Goal: Task Accomplishment & Management: Manage account settings

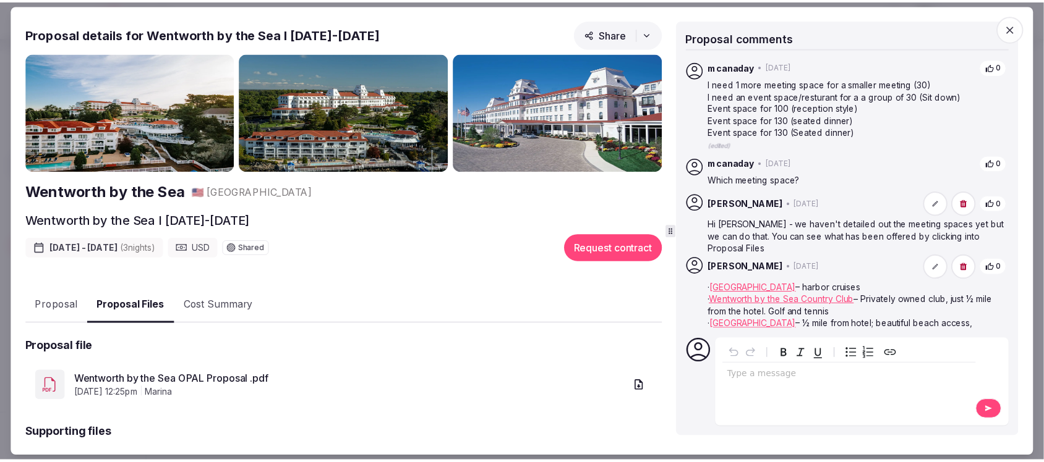
scroll to position [66, 0]
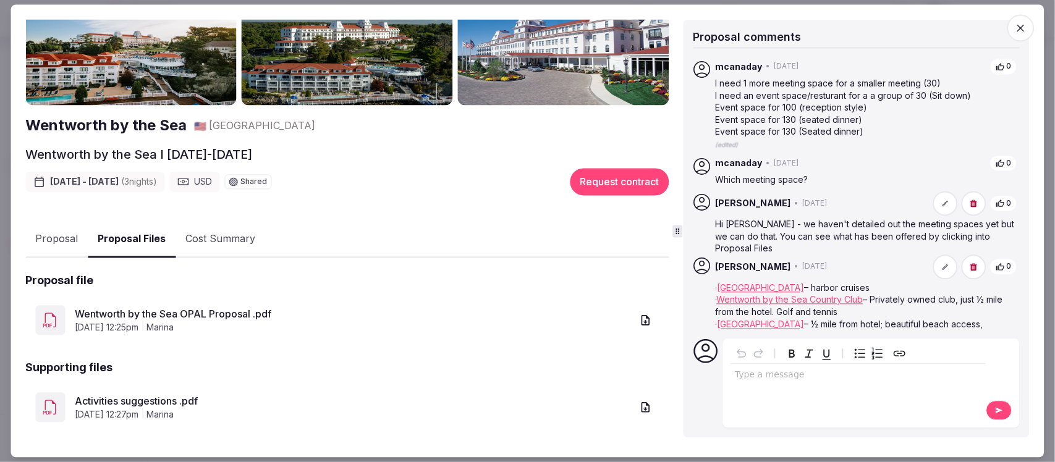
click at [1020, 28] on icon "button" at bounding box center [1021, 28] width 12 height 12
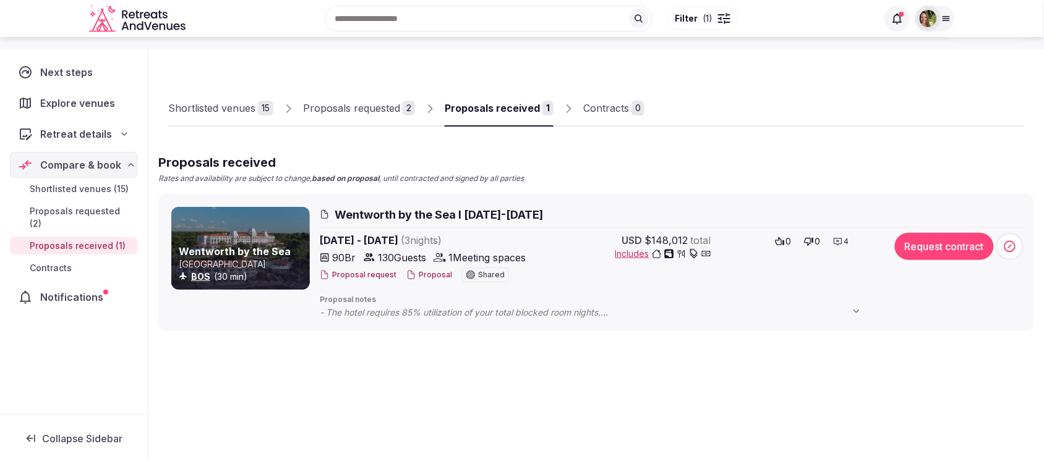
click at [927, 17] on img at bounding box center [927, 18] width 17 height 17
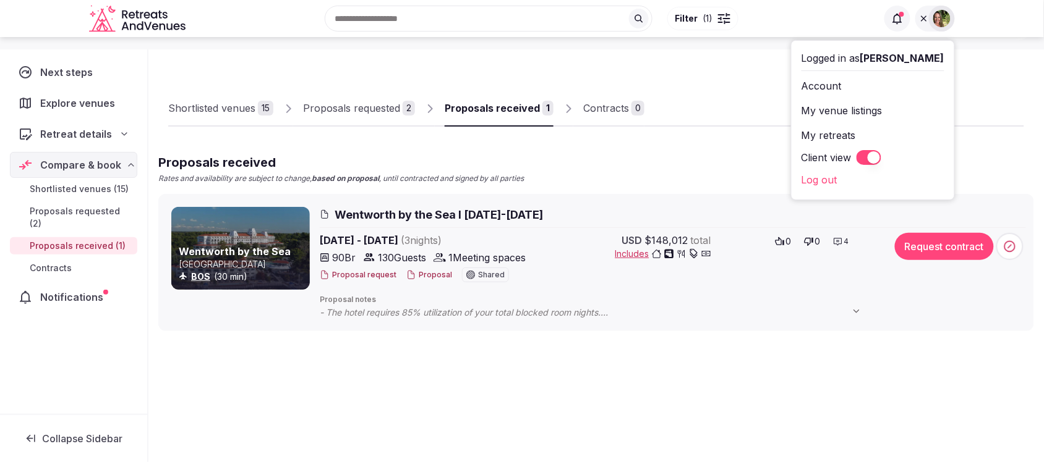
click at [749, 77] on div "Shortlisted venues 15 Proposals requested 2 Proposals received 1 Contracts 0" at bounding box center [596, 98] width 856 height 57
click at [926, 17] on icon at bounding box center [924, 19] width 10 height 10
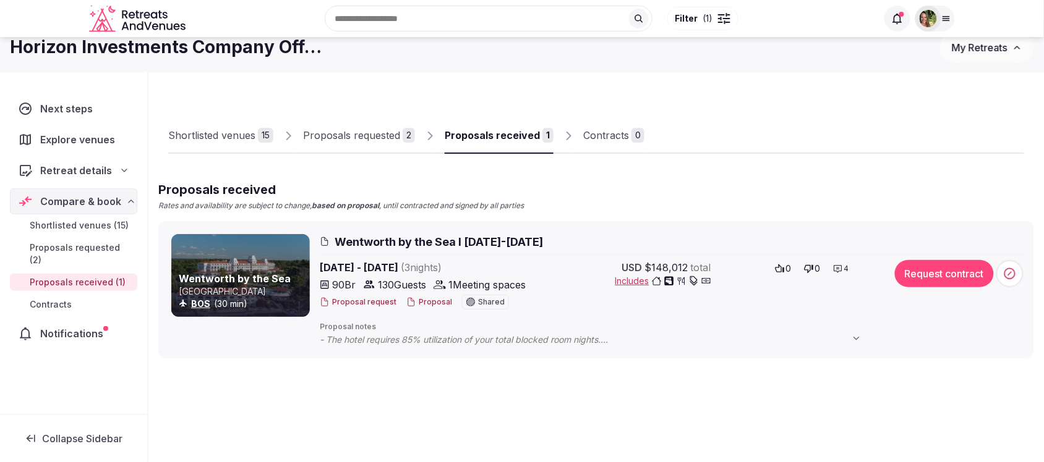
scroll to position [0, 0]
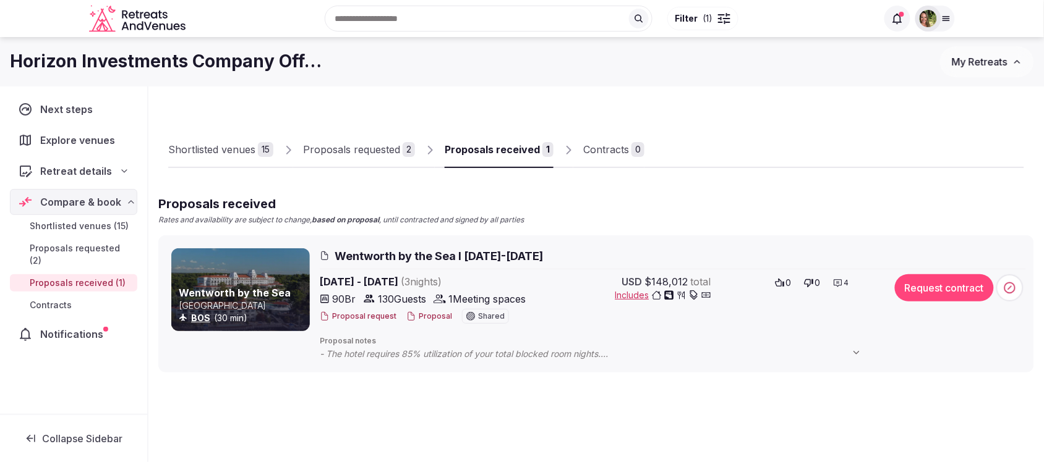
click at [984, 65] on span "My Retreats" at bounding box center [980, 62] width 56 height 12
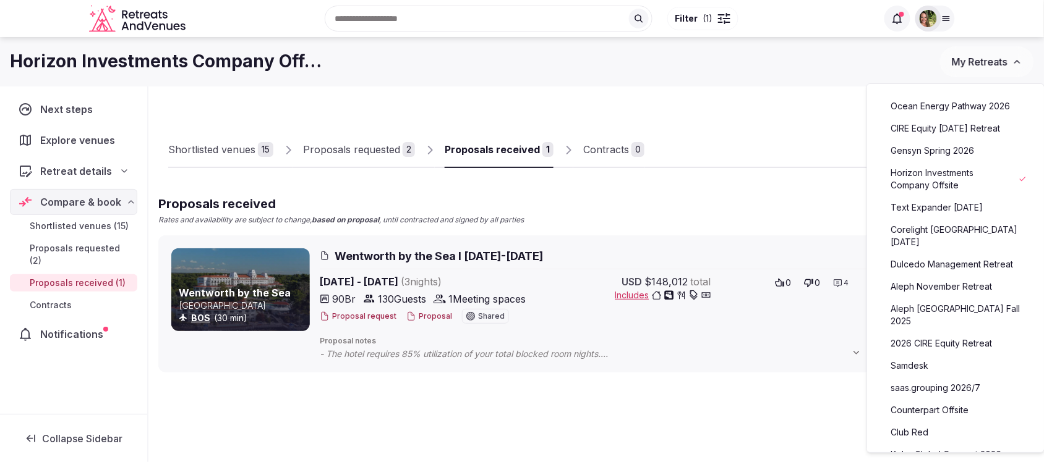
click at [926, 401] on link "Counterpart Offsite" at bounding box center [955, 411] width 152 height 20
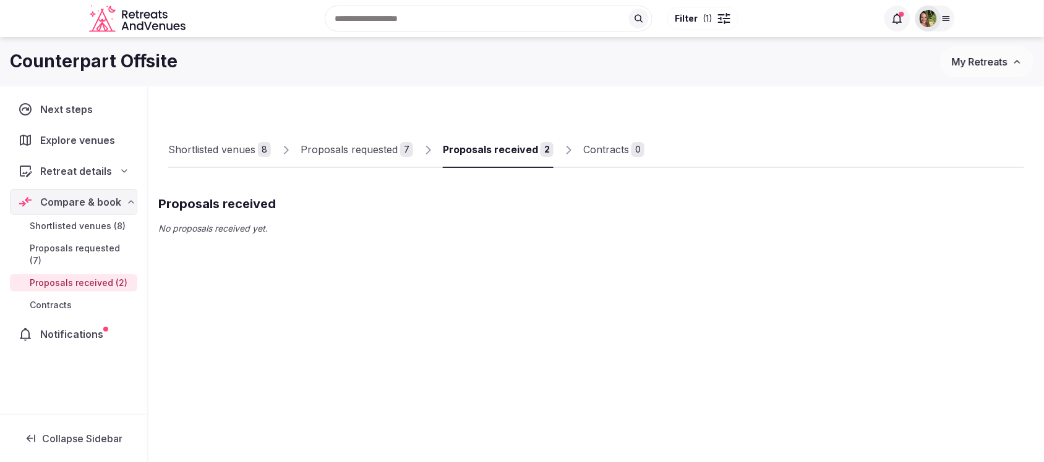
click at [480, 153] on div "Proposals received" at bounding box center [490, 149] width 95 height 15
click at [927, 8] on div at bounding box center [928, 19] width 26 height 26
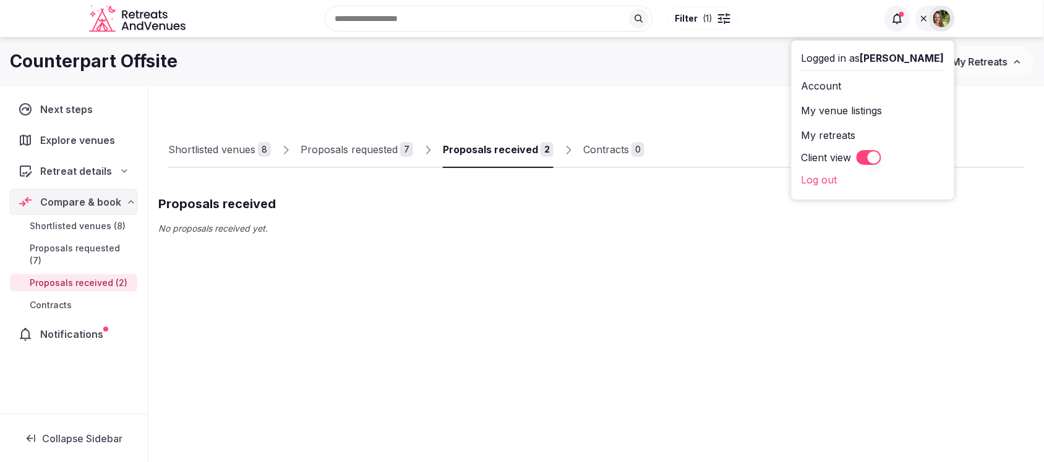
click at [881, 153] on button "Client view" at bounding box center [868, 157] width 25 height 15
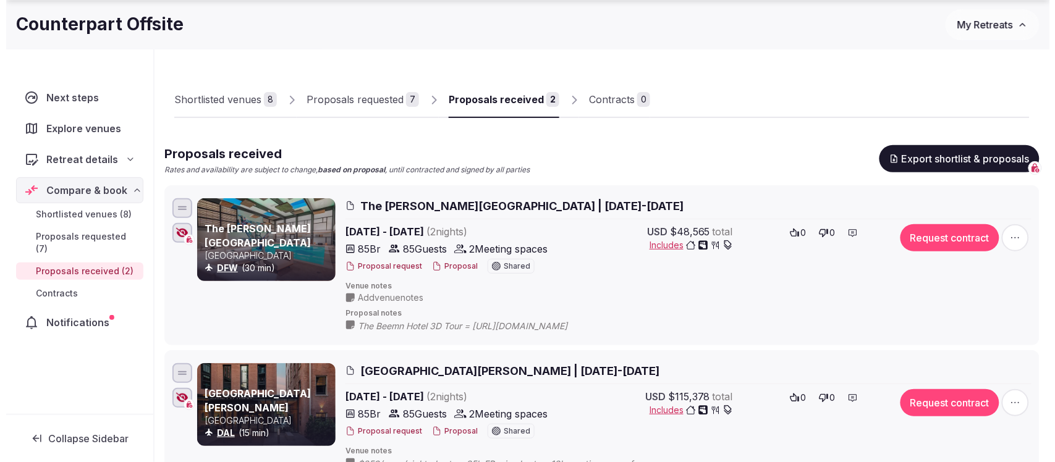
scroll to position [77, 0]
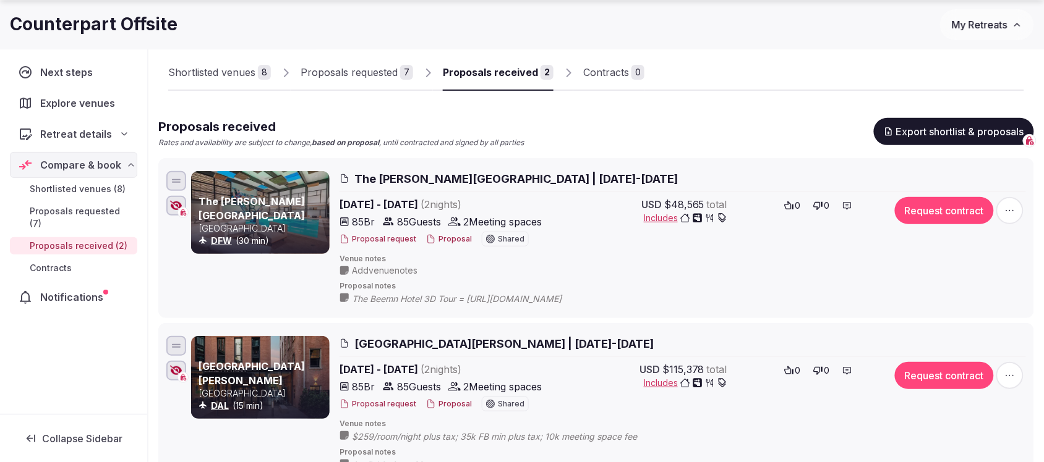
click at [447, 237] on button "Proposal" at bounding box center [449, 239] width 46 height 11
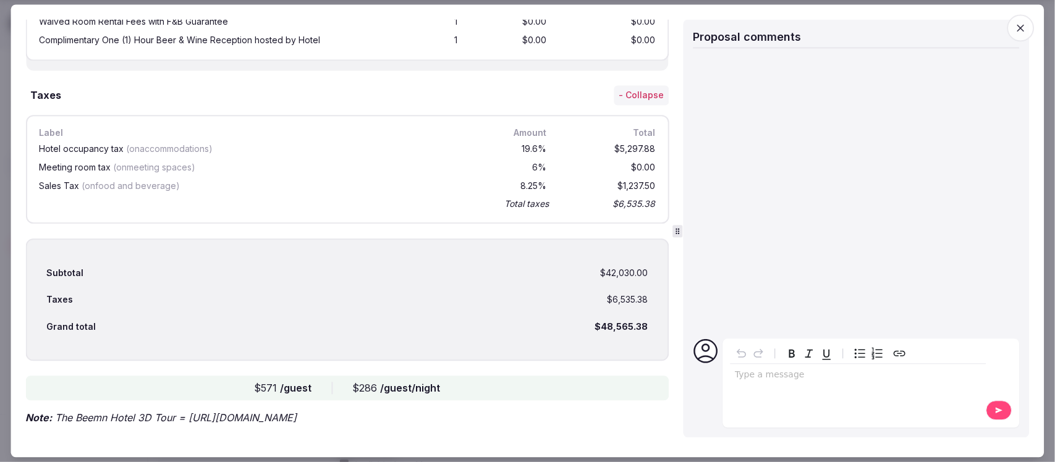
scroll to position [1041, 0]
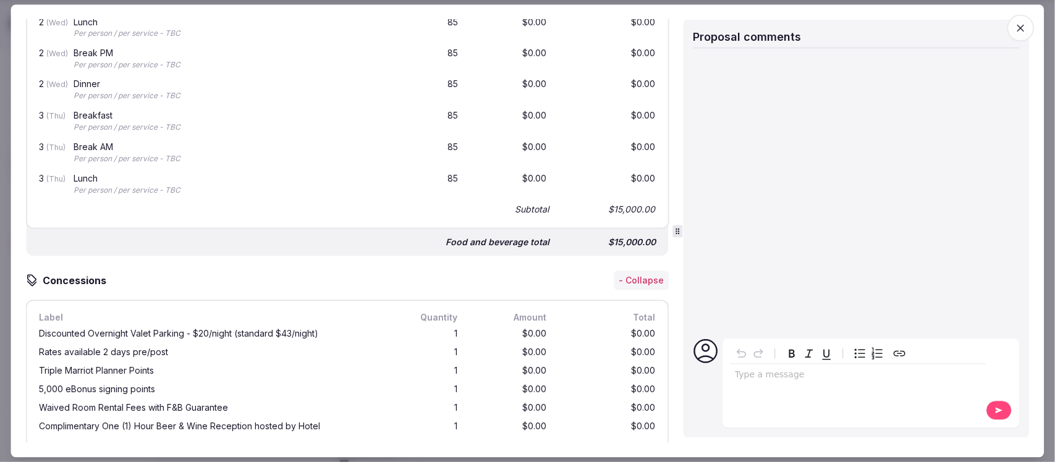
click at [1021, 27] on icon "button" at bounding box center [1021, 28] width 7 height 7
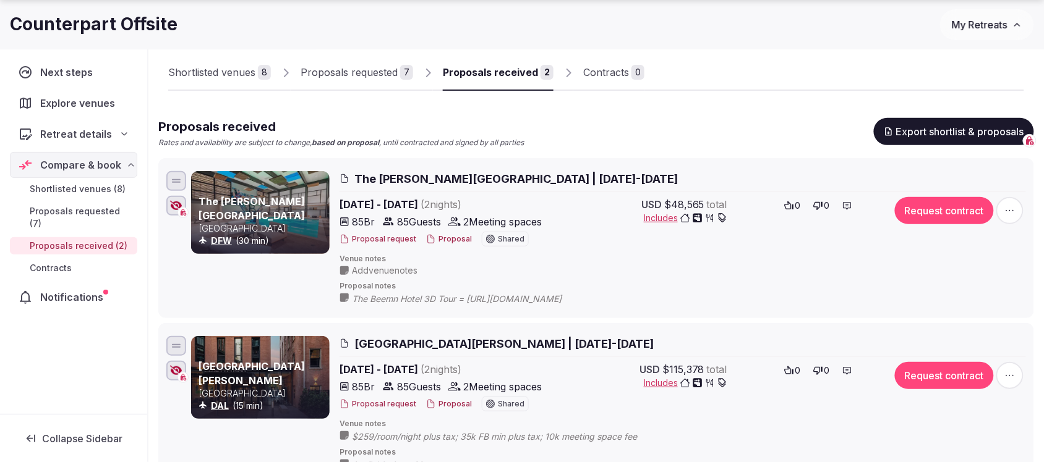
click at [442, 404] on button "Proposal" at bounding box center [449, 404] width 46 height 11
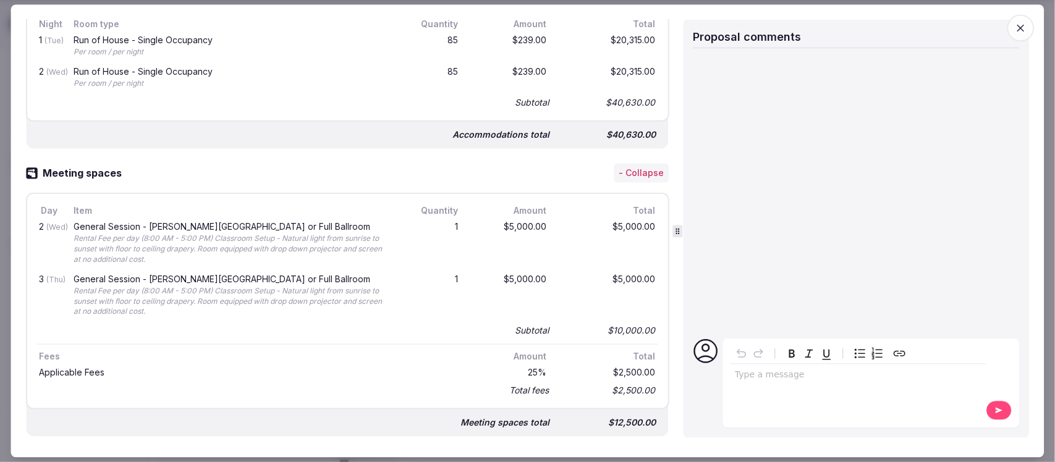
scroll to position [62, 0]
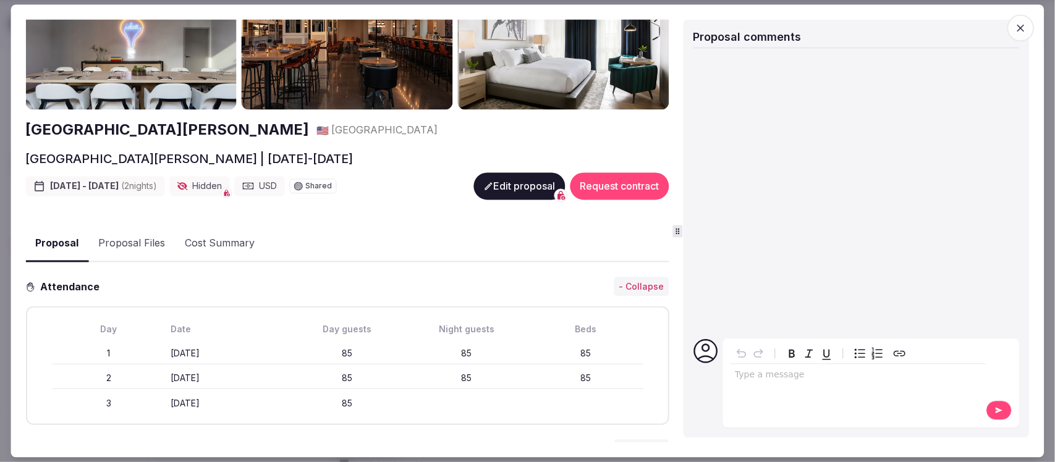
click at [504, 190] on button "Edit proposal" at bounding box center [520, 186] width 92 height 27
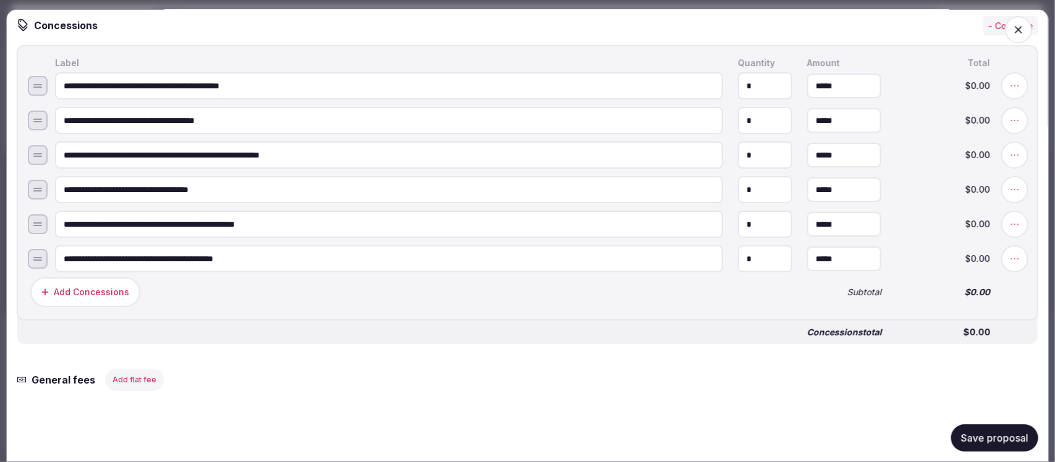
scroll to position [1932, 0]
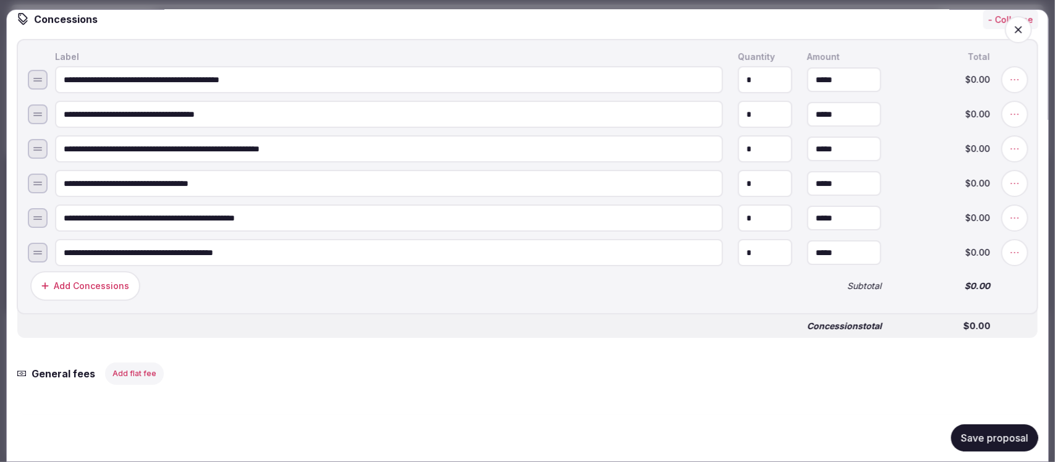
click at [85, 280] on div "Add Concessions" at bounding box center [91, 286] width 75 height 12
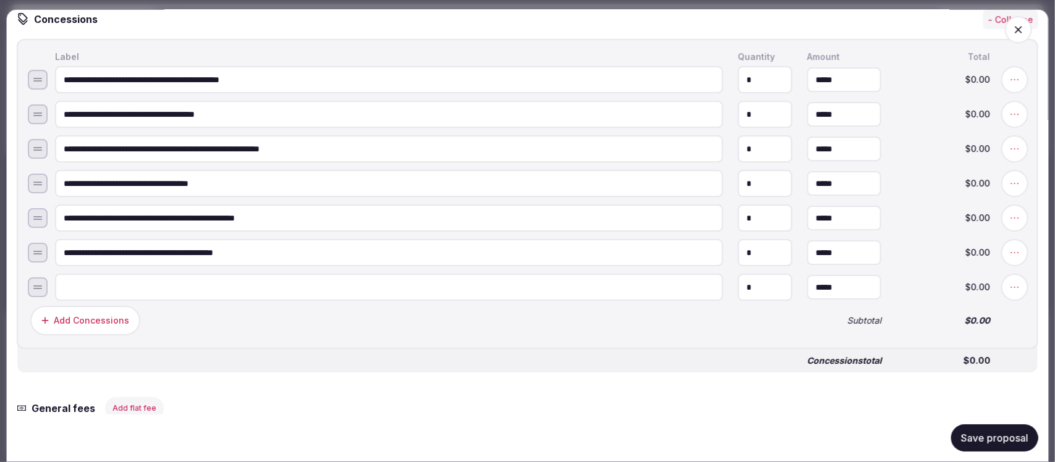
click at [85, 278] on input at bounding box center [389, 287] width 668 height 27
type input "**********"
click at [839, 275] on input "*" at bounding box center [845, 287] width 74 height 25
drag, startPoint x: 839, startPoint y: 273, endPoint x: 798, endPoint y: 279, distance: 41.8
click at [808, 279] on input "*" at bounding box center [845, 287] width 74 height 25
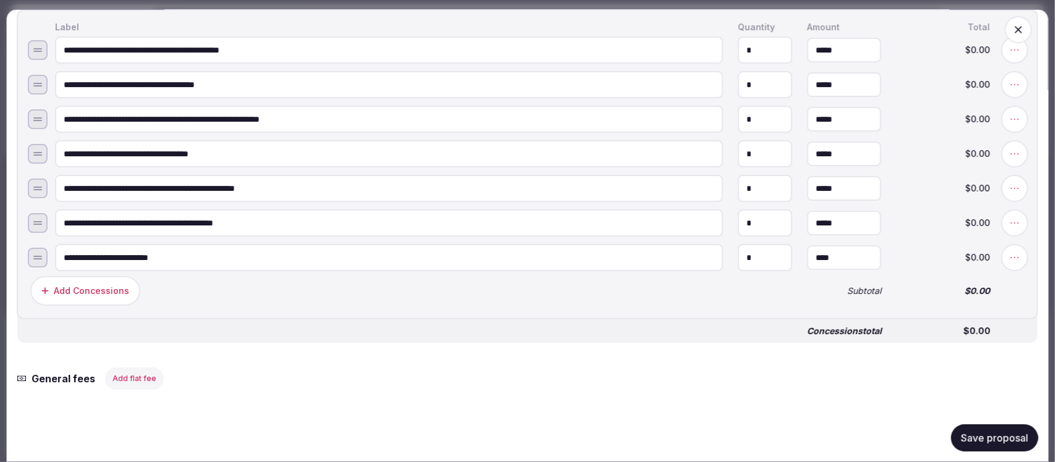
scroll to position [2009, 0]
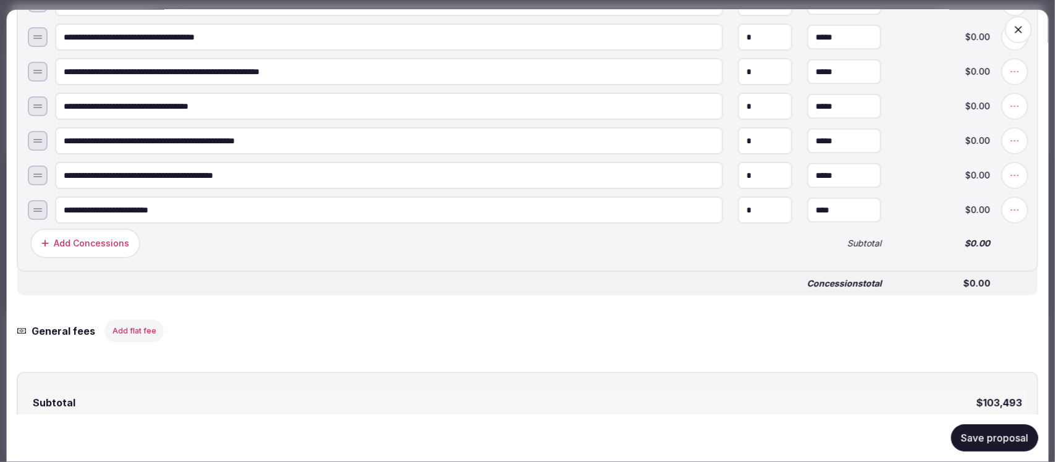
type input "*********"
click at [963, 441] on button "Save proposal" at bounding box center [995, 438] width 87 height 27
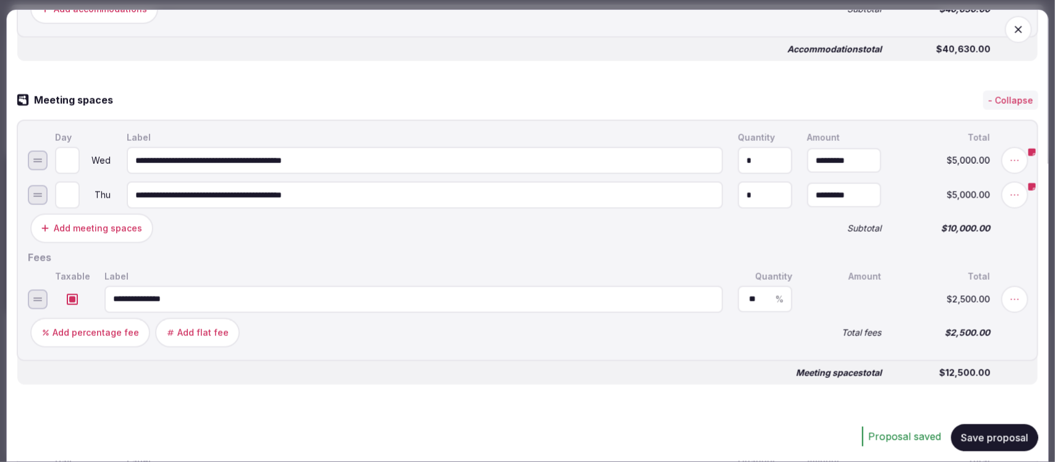
scroll to position [618, 0]
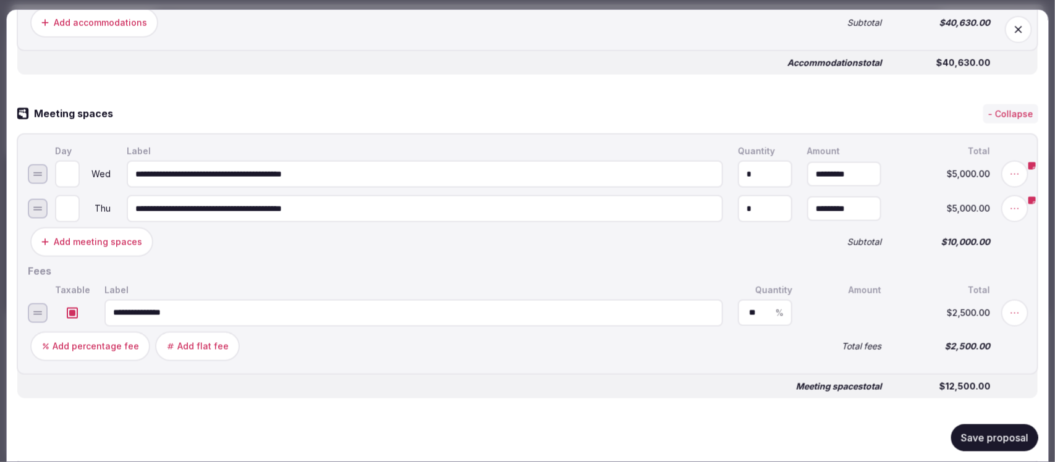
click at [1013, 23] on icon "button" at bounding box center [1019, 29] width 12 height 12
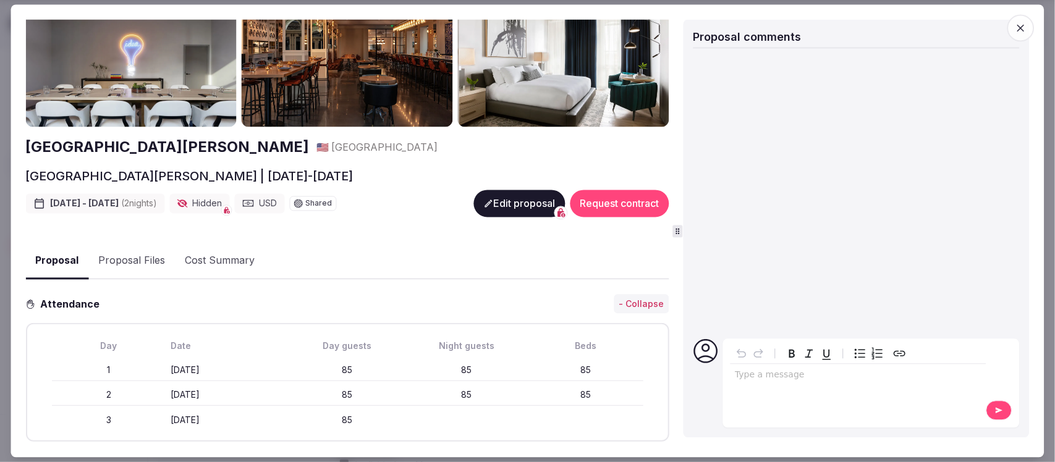
scroll to position [0, 0]
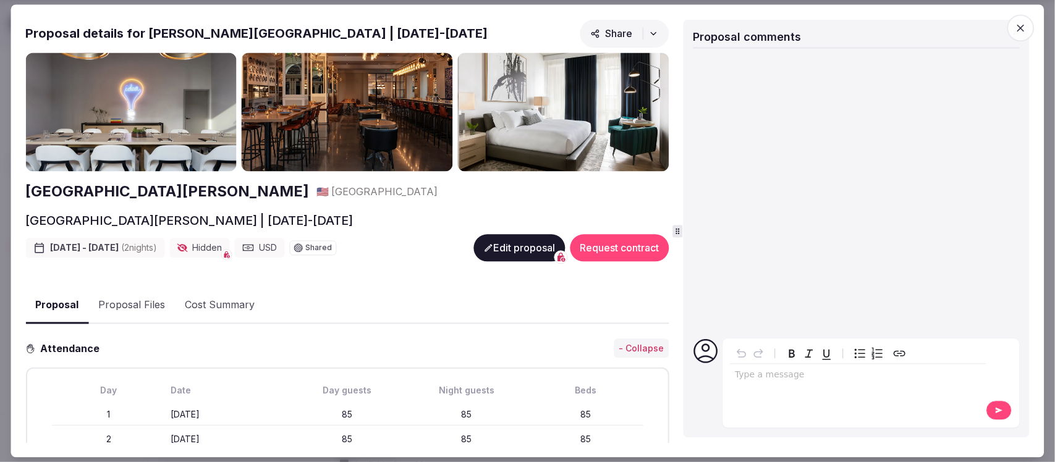
click at [501, 255] on button "Edit proposal" at bounding box center [520, 247] width 92 height 27
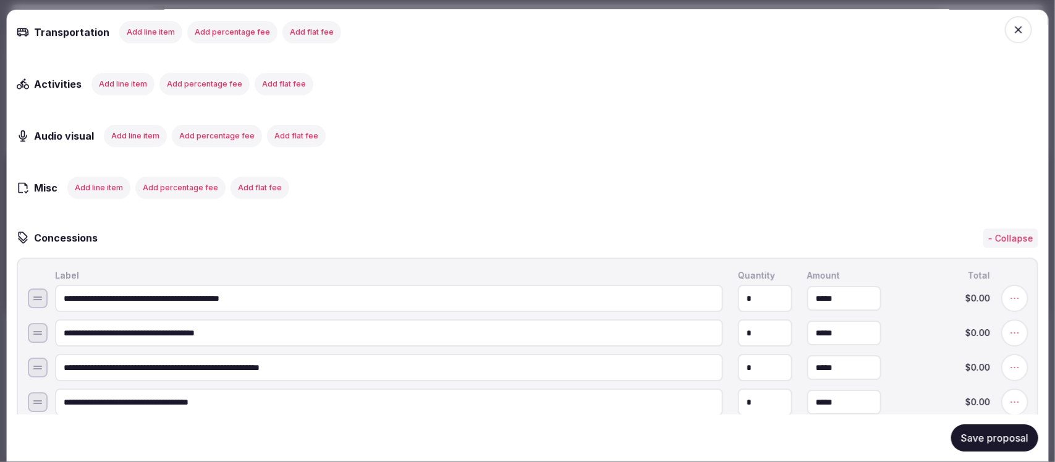
scroll to position [1855, 0]
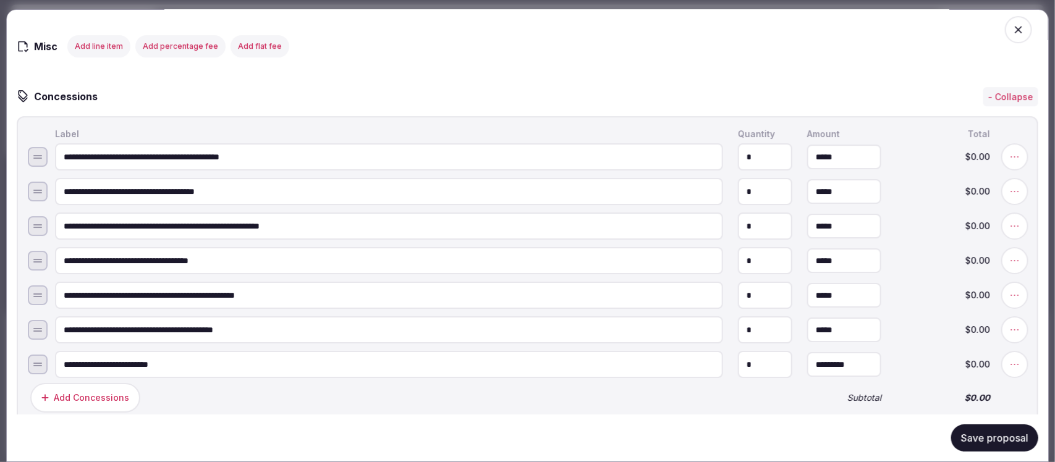
drag, startPoint x: 749, startPoint y: 352, endPoint x: 728, endPoint y: 354, distance: 21.1
click at [738, 354] on input "*" at bounding box center [765, 364] width 54 height 27
type input "*"
click at [636, 381] on div "Add Concessions" at bounding box center [411, 398] width 767 height 35
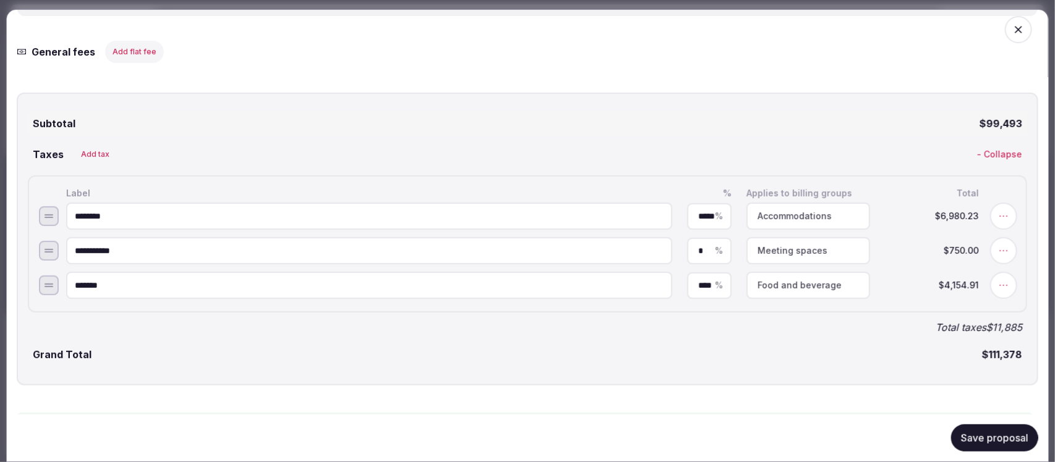
scroll to position [2394, 0]
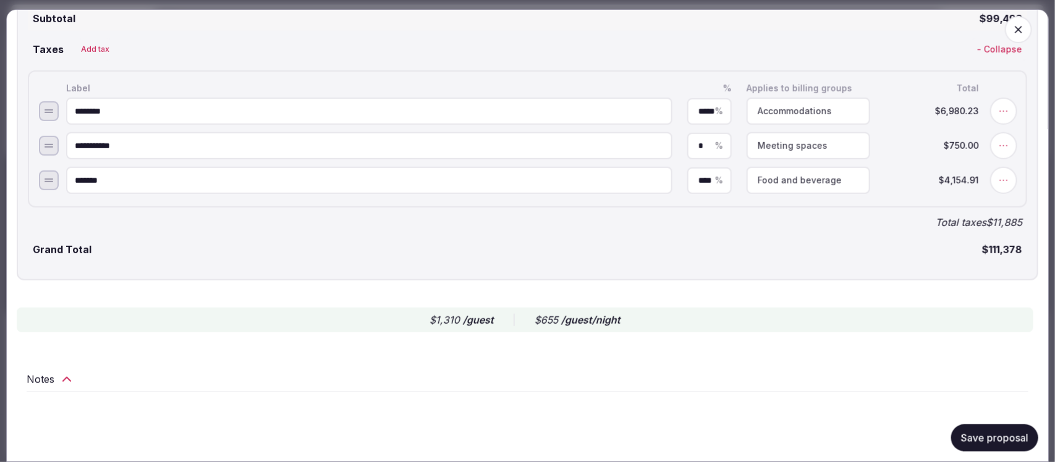
click at [954, 430] on button "Save proposal" at bounding box center [995, 438] width 87 height 27
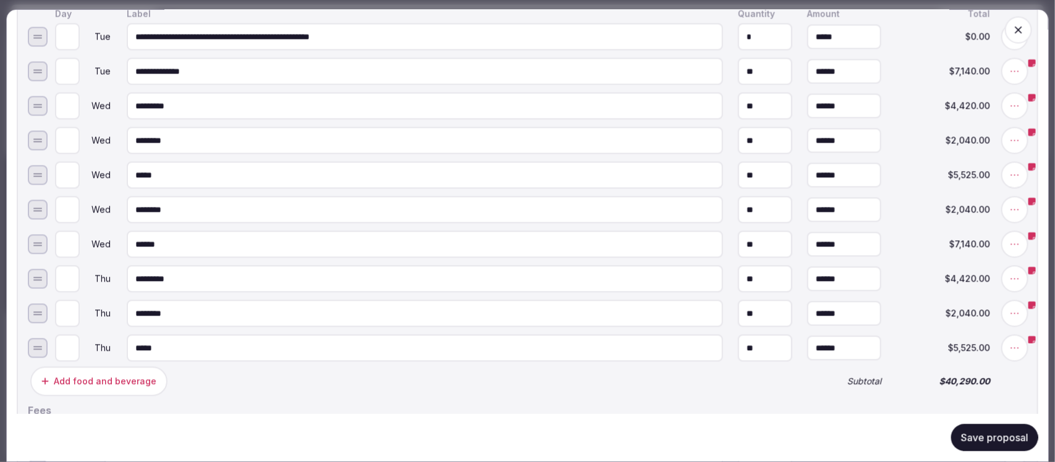
scroll to position [1003, 0]
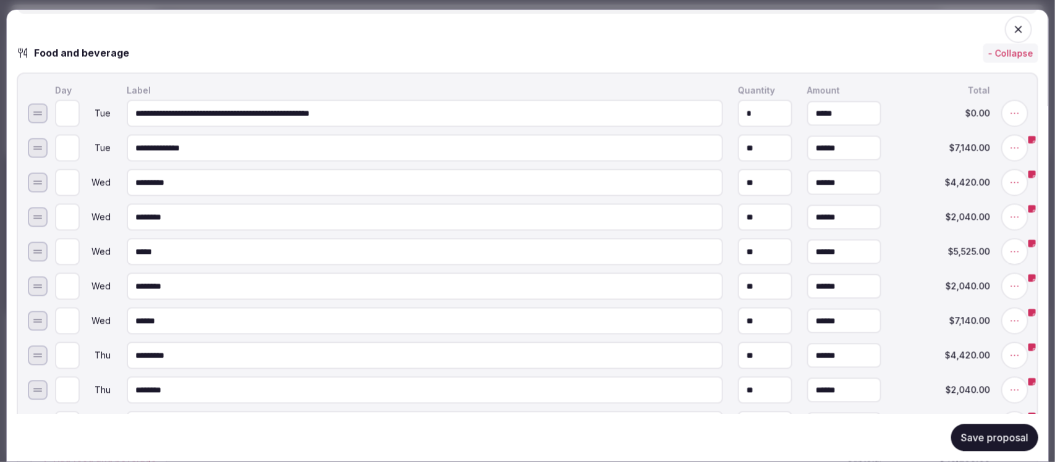
click at [986, 445] on button "Save proposal" at bounding box center [995, 438] width 87 height 27
click at [1013, 27] on icon "button" at bounding box center [1019, 29] width 12 height 12
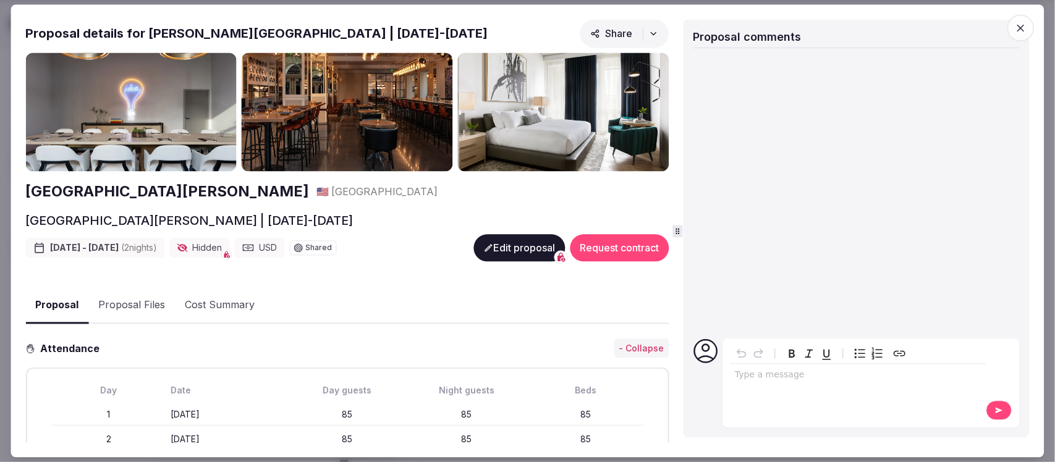
click at [1021, 28] on icon "button" at bounding box center [1021, 28] width 7 height 7
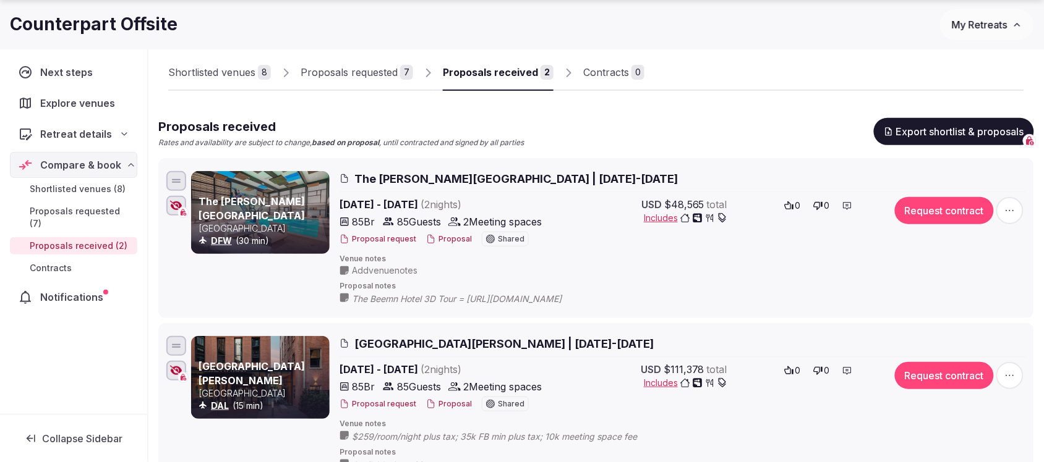
click at [440, 240] on button "Proposal" at bounding box center [449, 239] width 46 height 11
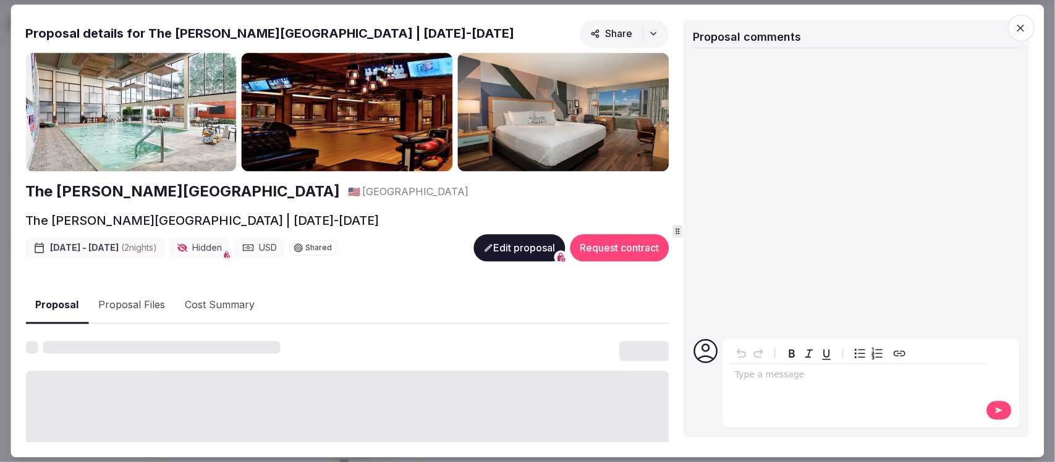
click at [783, 380] on p "editable markdown" at bounding box center [858, 376] width 247 height 12
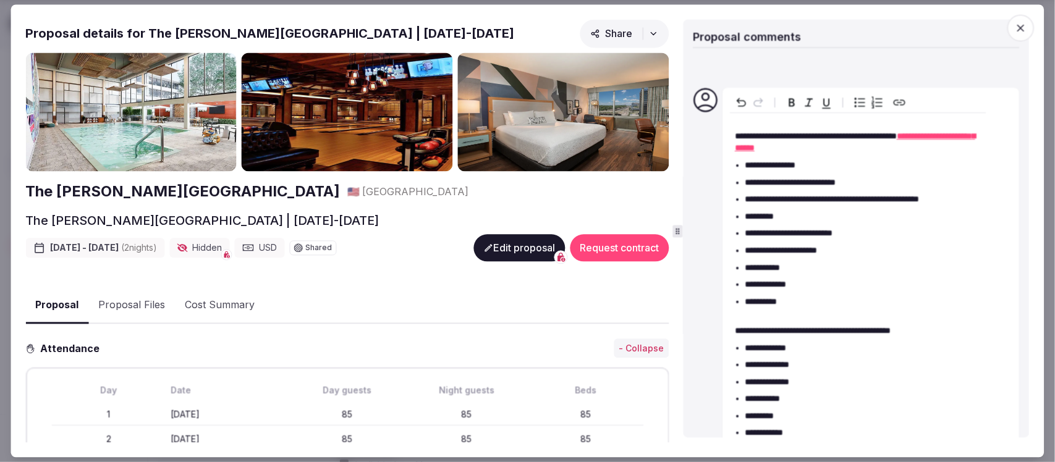
scroll to position [95, 0]
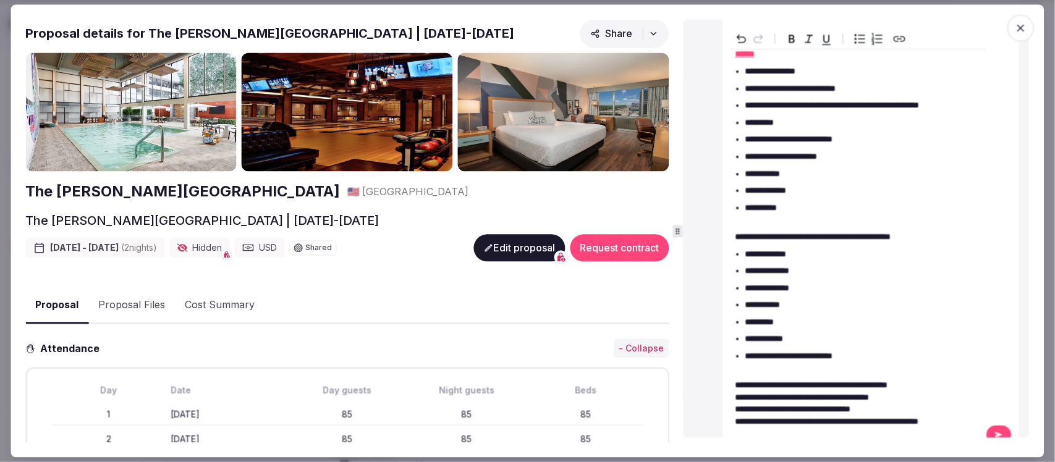
click at [995, 431] on icon at bounding box center [1000, 435] width 10 height 9
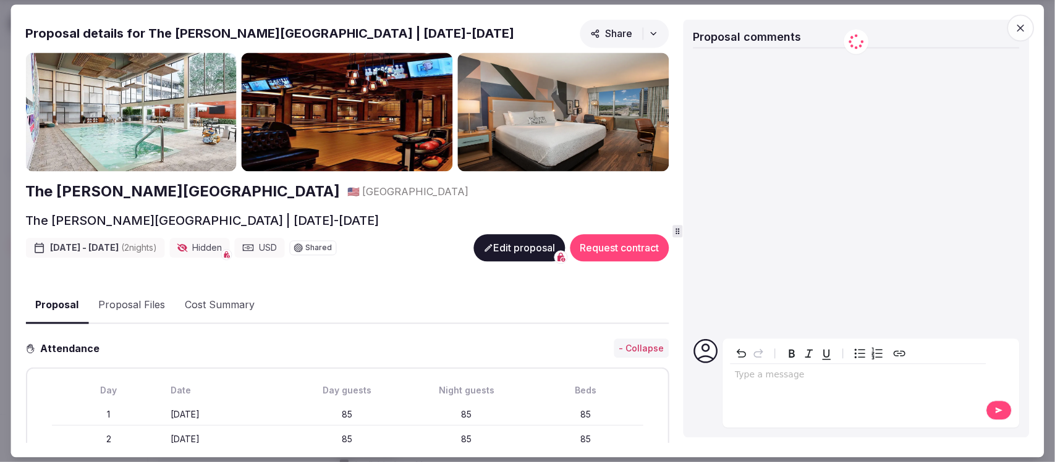
scroll to position [0, 0]
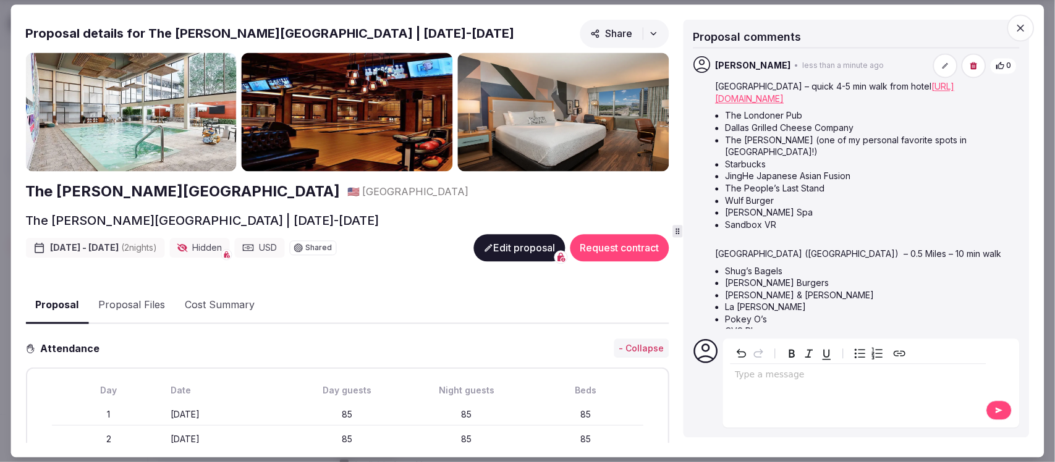
click at [1024, 30] on icon "button" at bounding box center [1021, 28] width 7 height 7
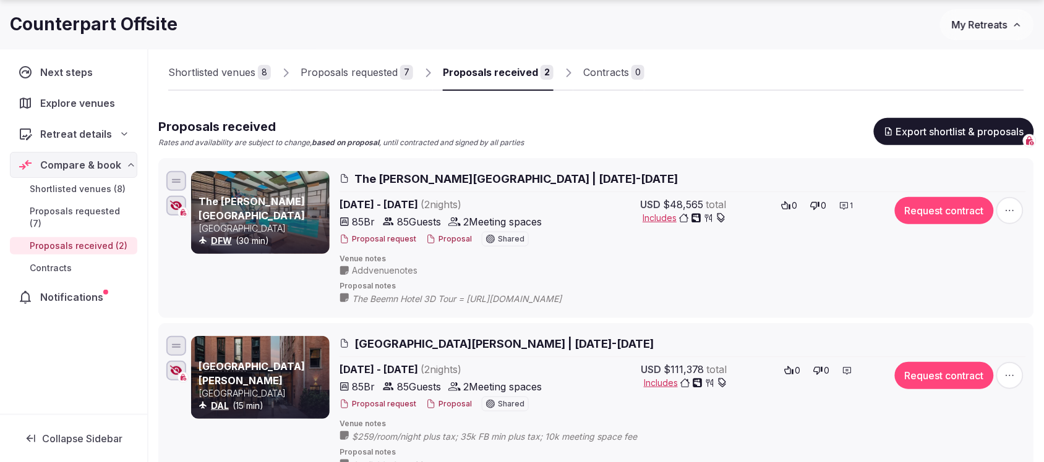
click at [0, 0] on icon at bounding box center [0, 0] width 0 height 0
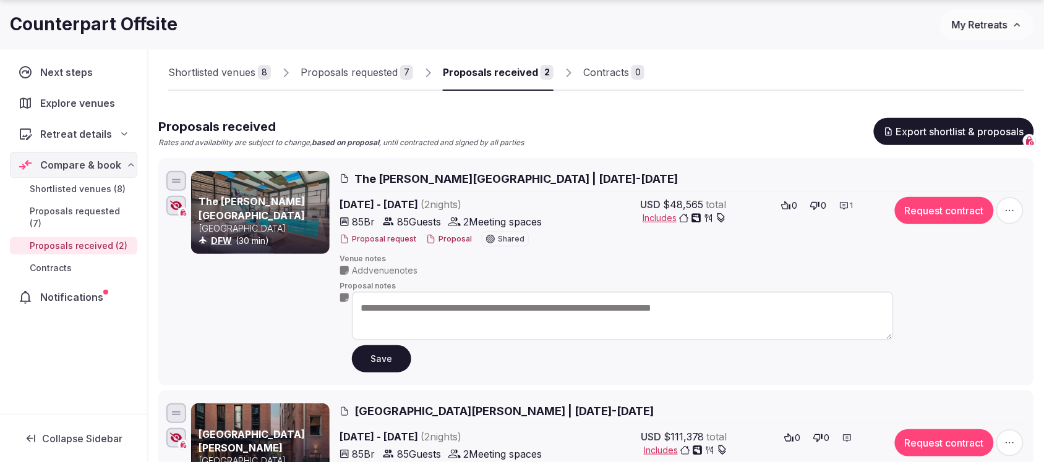
drag, startPoint x: 796, startPoint y: 302, endPoint x: 294, endPoint y: 302, distance: 502.1
click at [294, 302] on div "**********" at bounding box center [608, 272] width 835 height 202
click at [390, 357] on button "Save" at bounding box center [381, 359] width 59 height 27
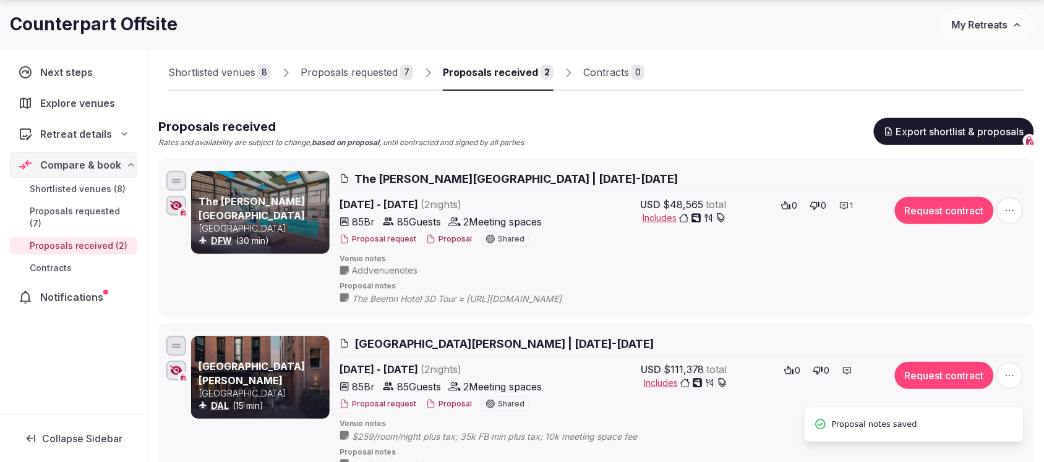
click at [448, 238] on button "Proposal" at bounding box center [449, 239] width 46 height 11
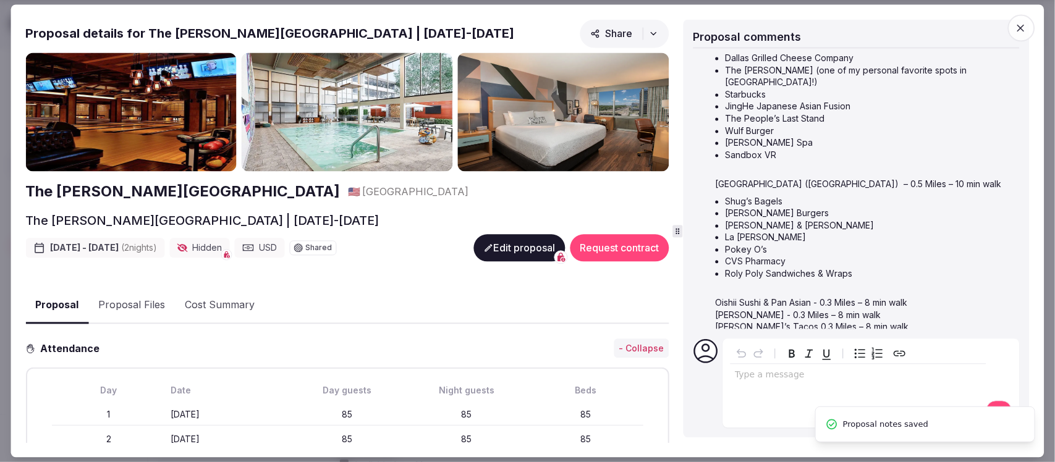
scroll to position [73, 0]
click at [772, 379] on p "editable markdown" at bounding box center [858, 376] width 247 height 12
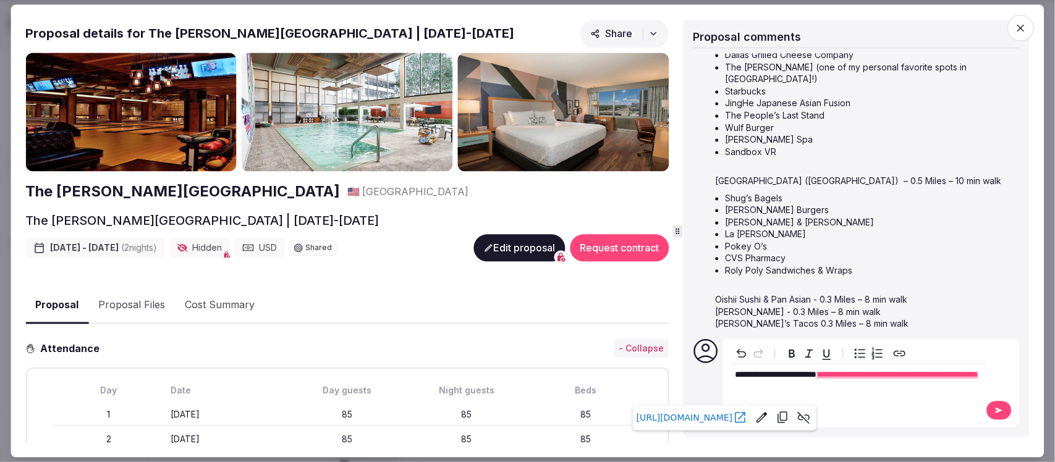
click at [995, 408] on icon at bounding box center [1000, 411] width 10 height 9
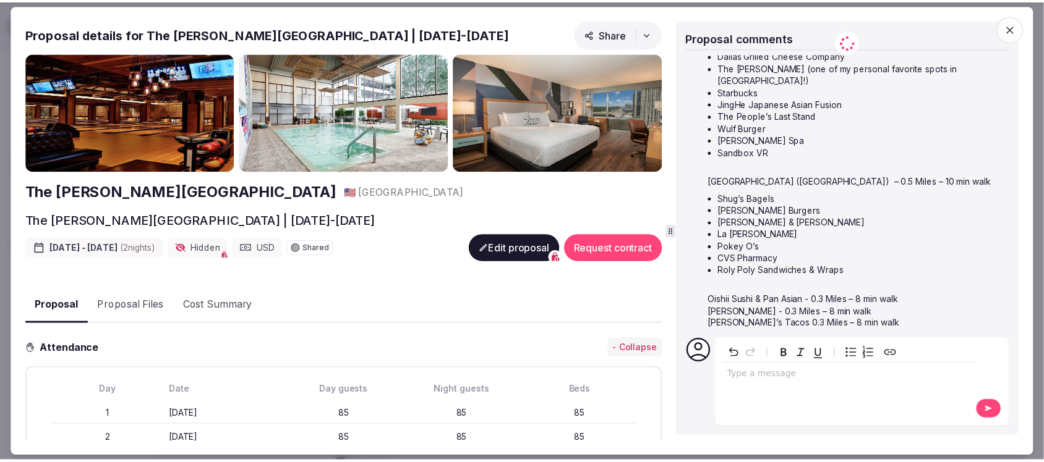
scroll to position [127, 0]
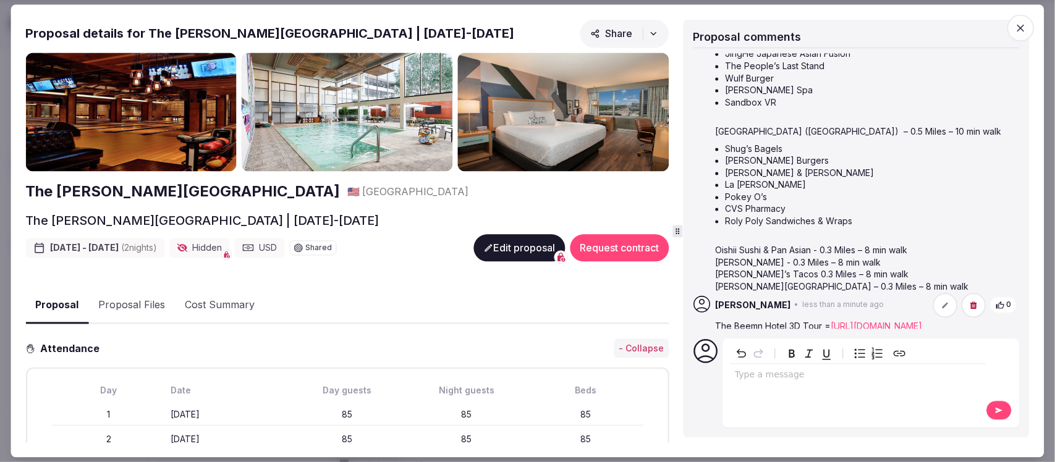
click at [1021, 23] on icon "button" at bounding box center [1021, 28] width 12 height 12
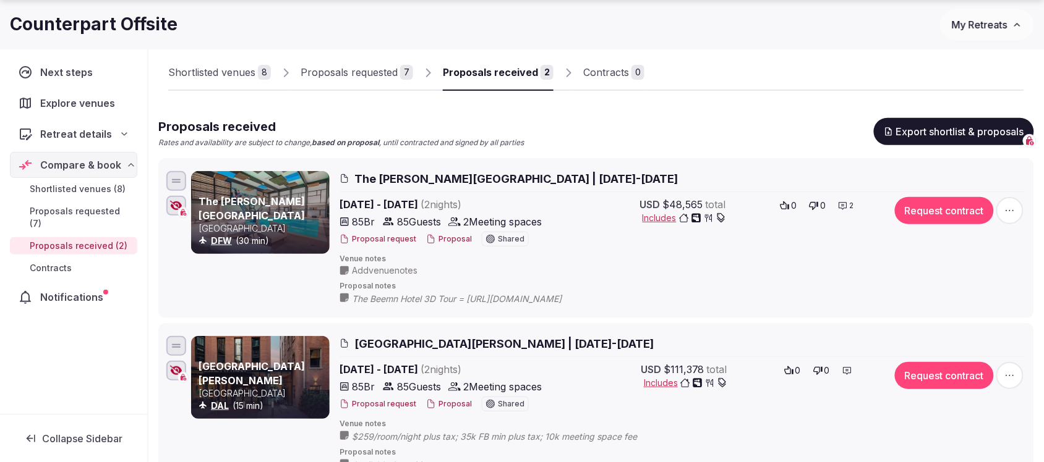
click at [452, 403] on button "Proposal" at bounding box center [449, 404] width 46 height 11
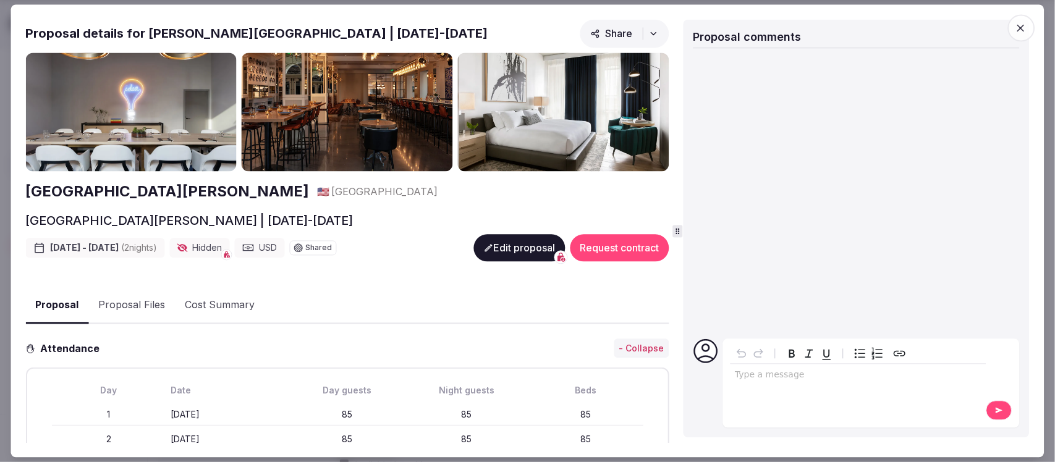
click at [1021, 30] on icon "button" at bounding box center [1021, 28] width 12 height 12
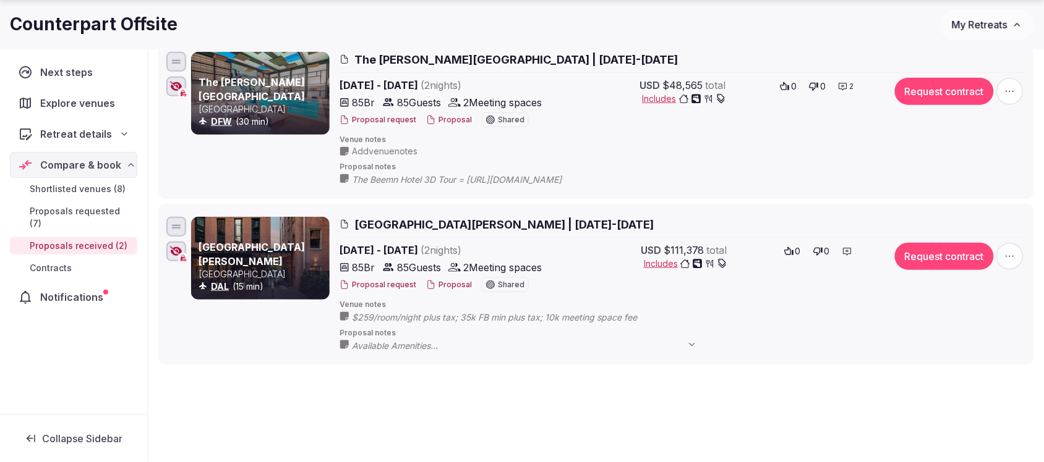
scroll to position [232, 0]
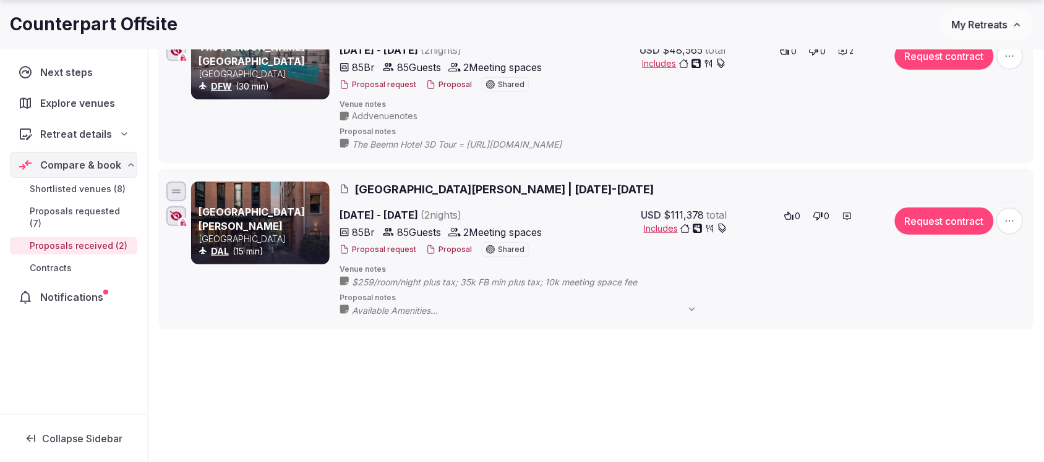
click at [0, 0] on icon at bounding box center [0, 0] width 0 height 0
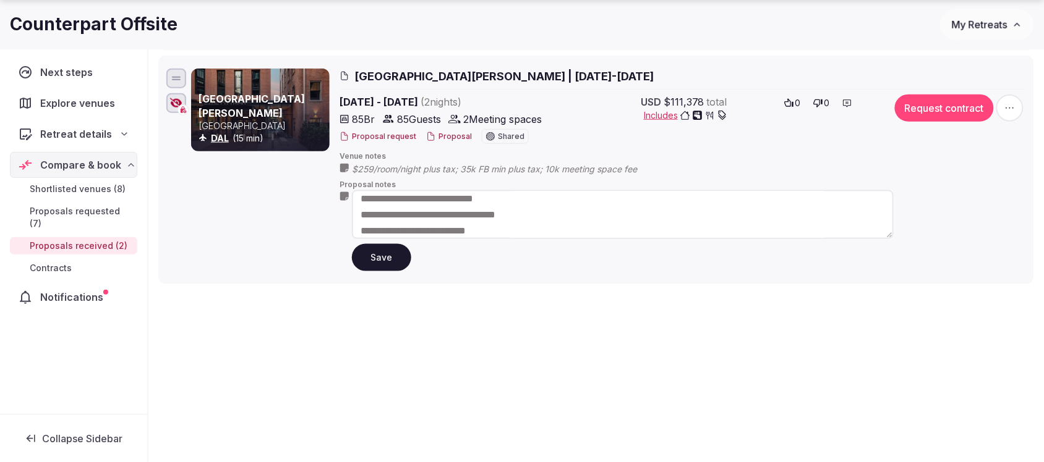
scroll to position [0, 0]
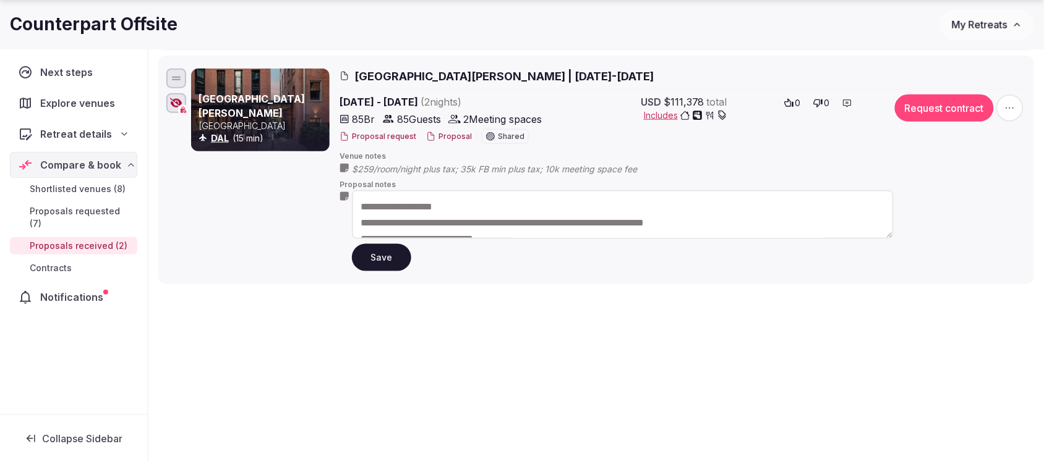
click at [383, 269] on button "Save" at bounding box center [381, 257] width 59 height 27
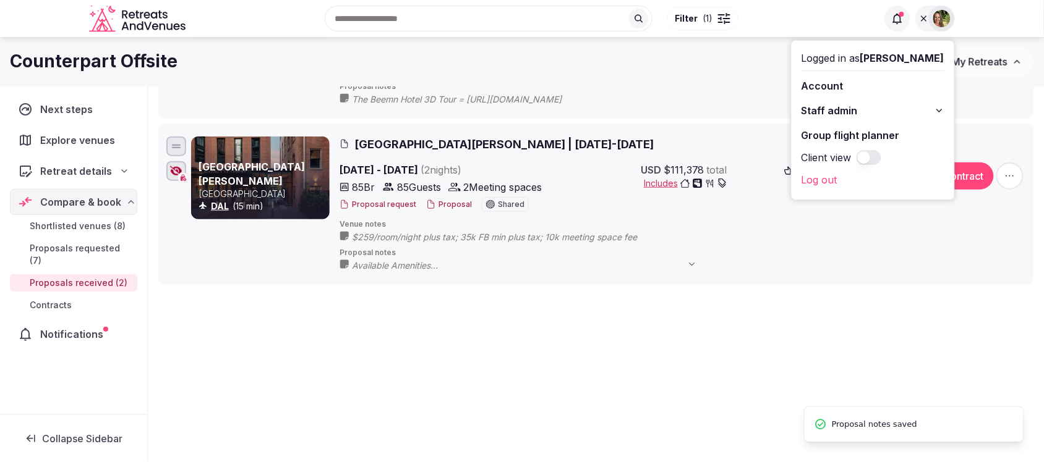
click at [0, 0] on icon at bounding box center [0, 0] width 0 height 0
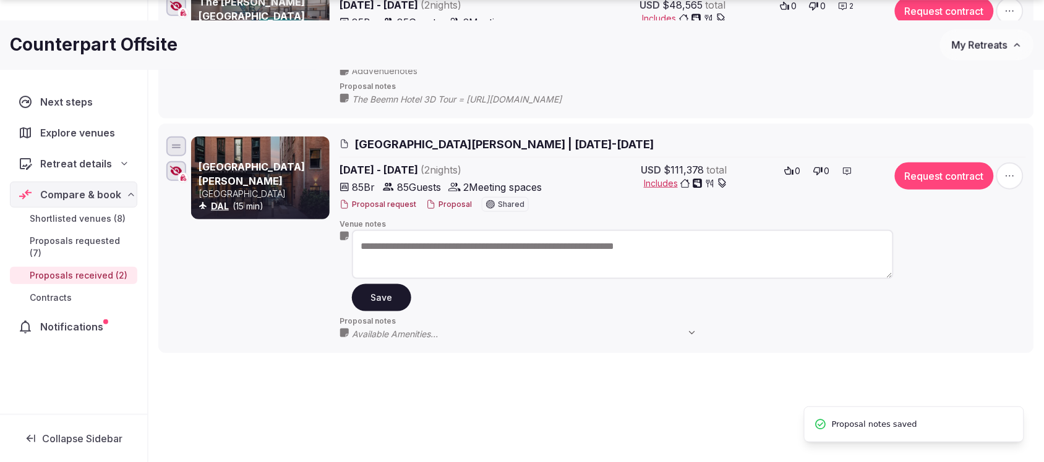
scroll to position [346, 0]
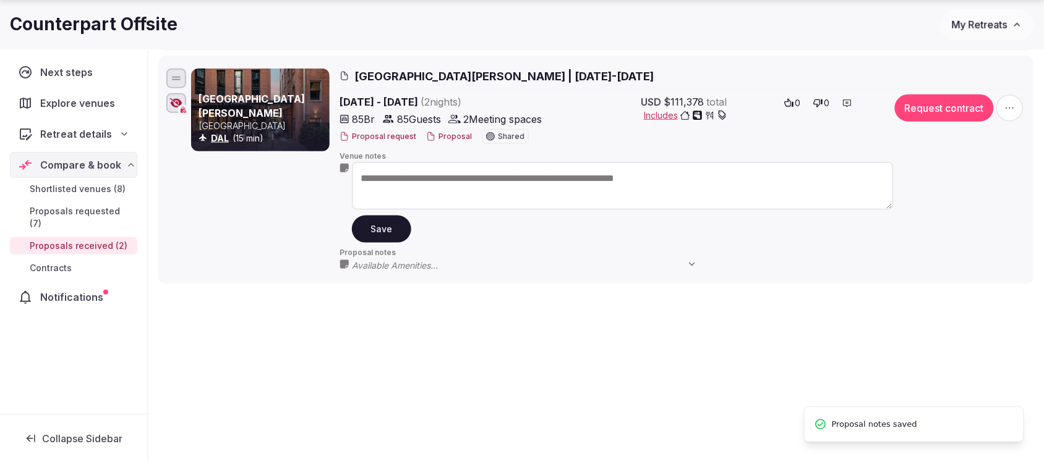
click at [367, 230] on button "Save" at bounding box center [381, 229] width 59 height 27
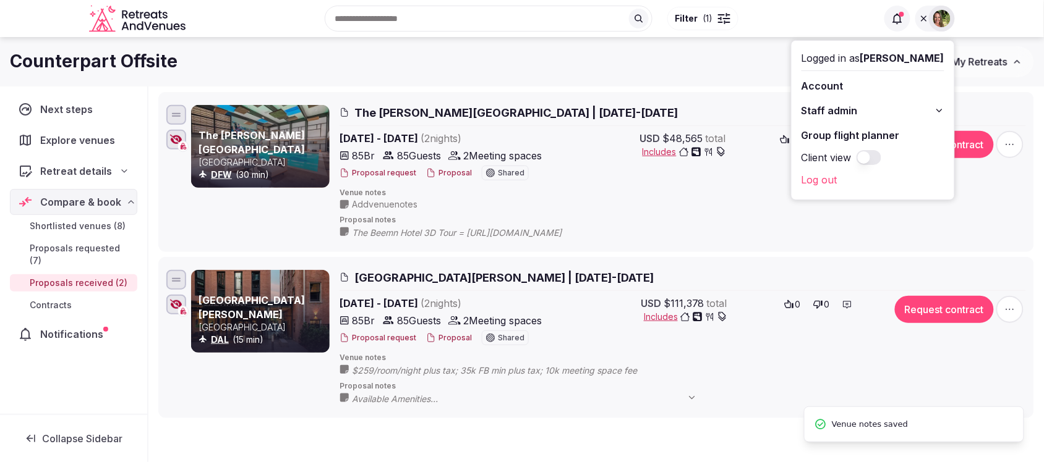
scroll to position [0, 0]
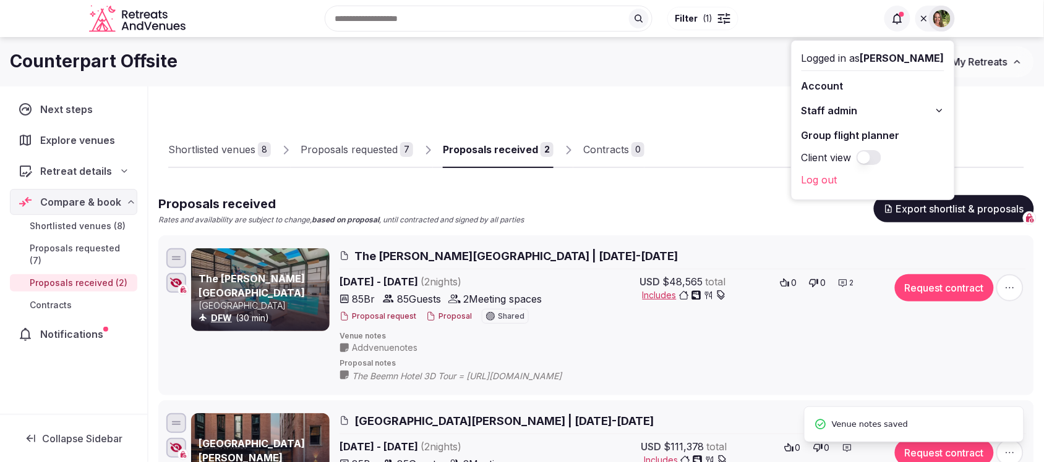
click at [363, 153] on div "Proposals requested" at bounding box center [348, 149] width 97 height 15
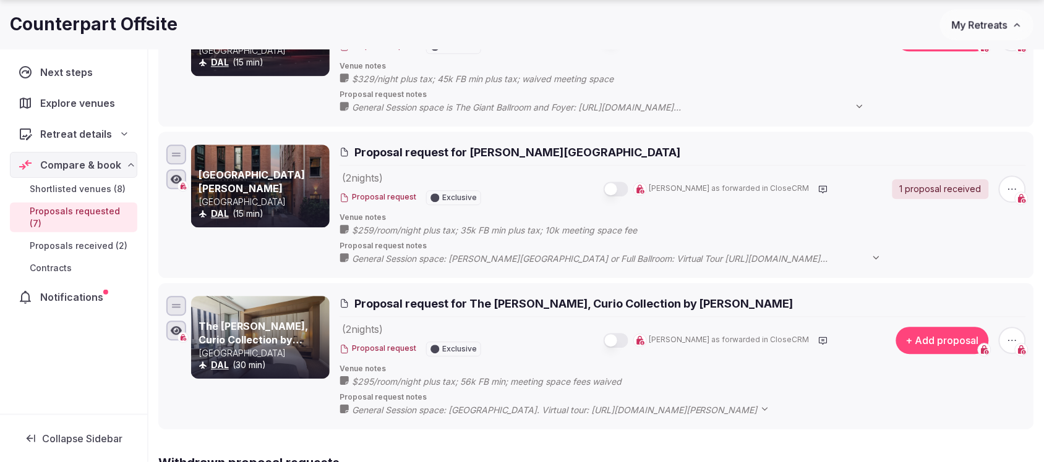
scroll to position [850, 0]
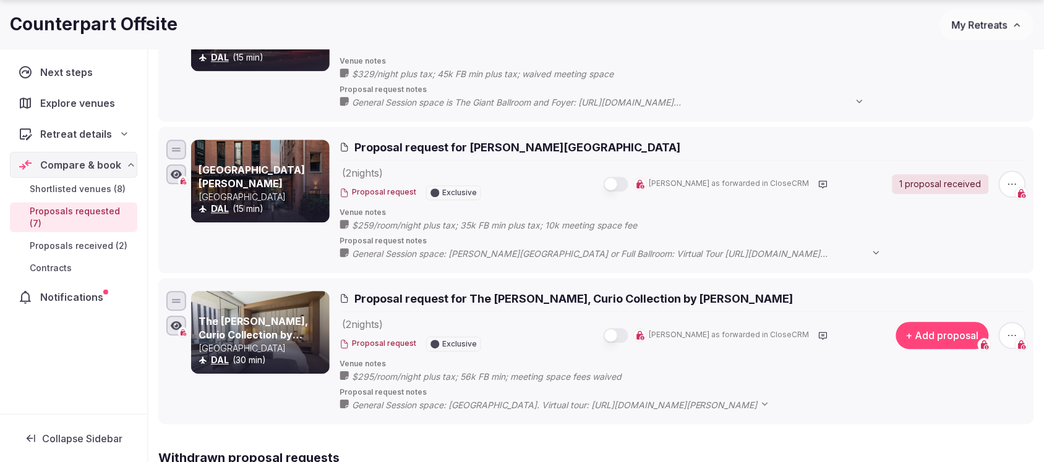
click at [0, 0] on icon at bounding box center [0, 0] width 0 height 0
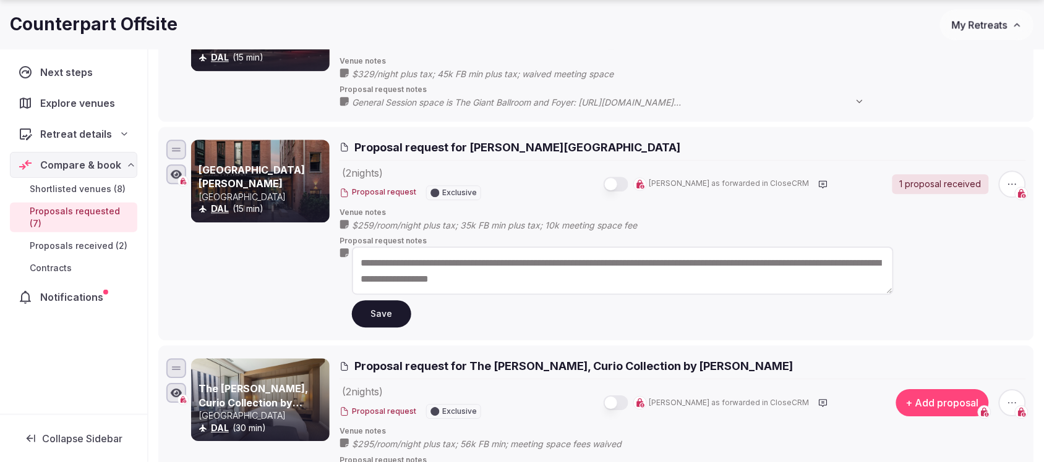
drag, startPoint x: 665, startPoint y: 283, endPoint x: 329, endPoint y: 262, distance: 337.0
click at [329, 262] on div "**********" at bounding box center [608, 234] width 835 height 188
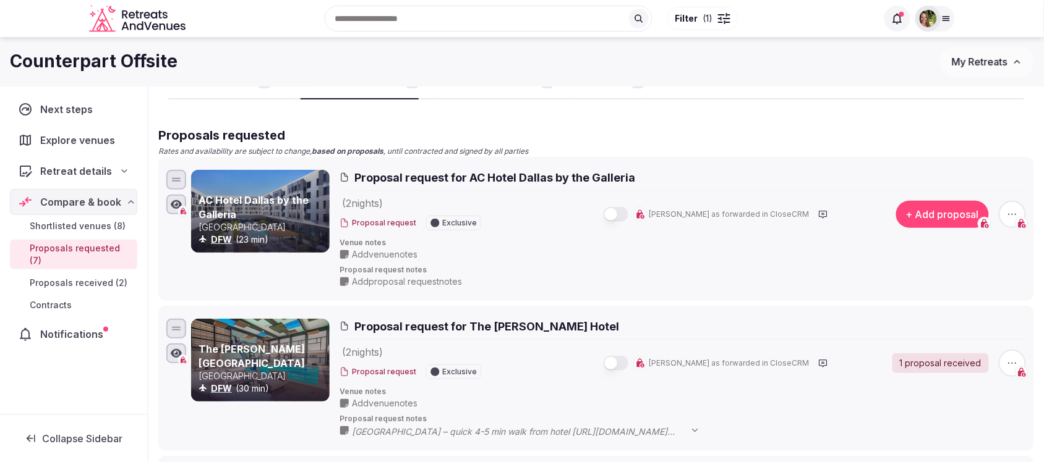
scroll to position [0, 0]
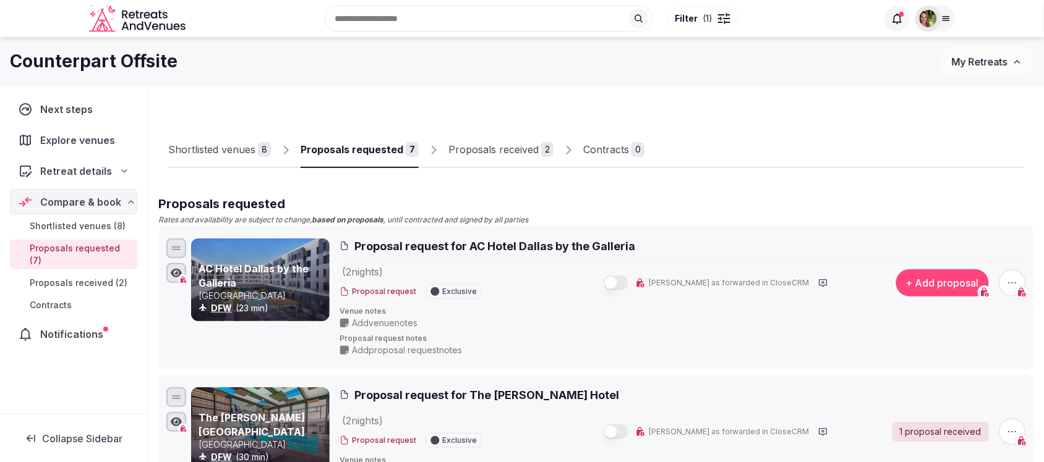
click at [505, 151] on div "Proposals received" at bounding box center [493, 149] width 90 height 15
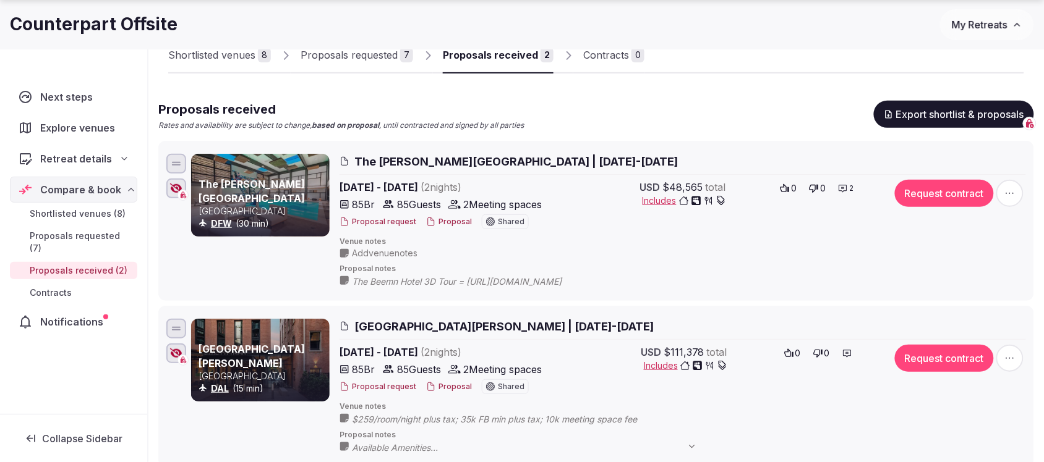
scroll to position [232, 0]
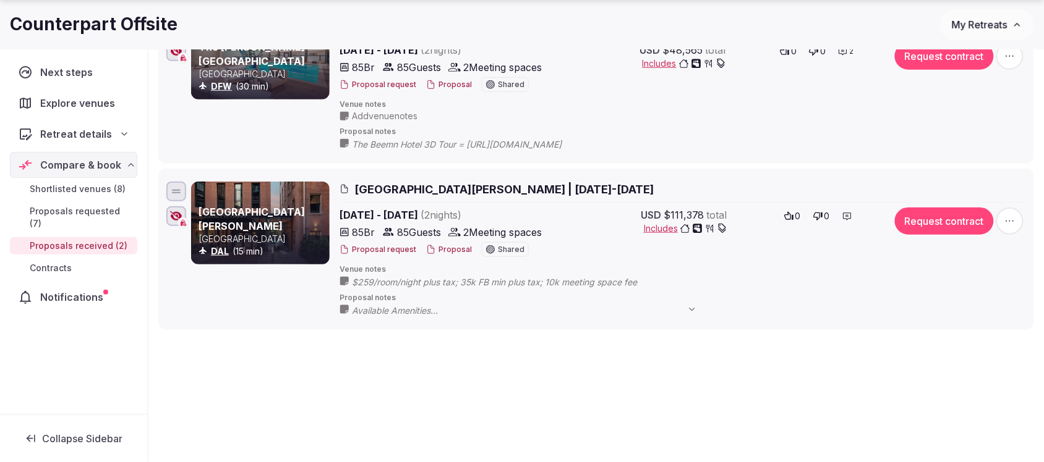
click at [443, 251] on button "Proposal" at bounding box center [449, 250] width 46 height 11
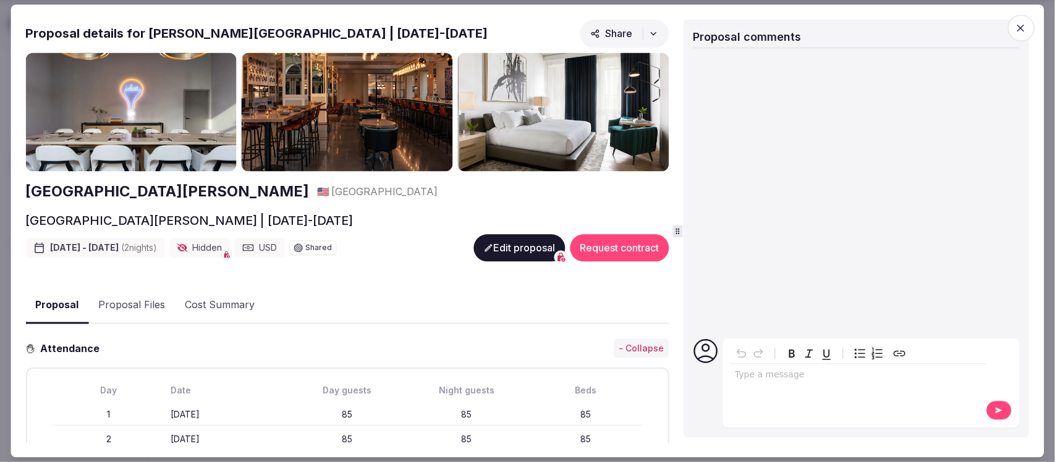
click at [779, 381] on p "editable markdown" at bounding box center [858, 376] width 247 height 12
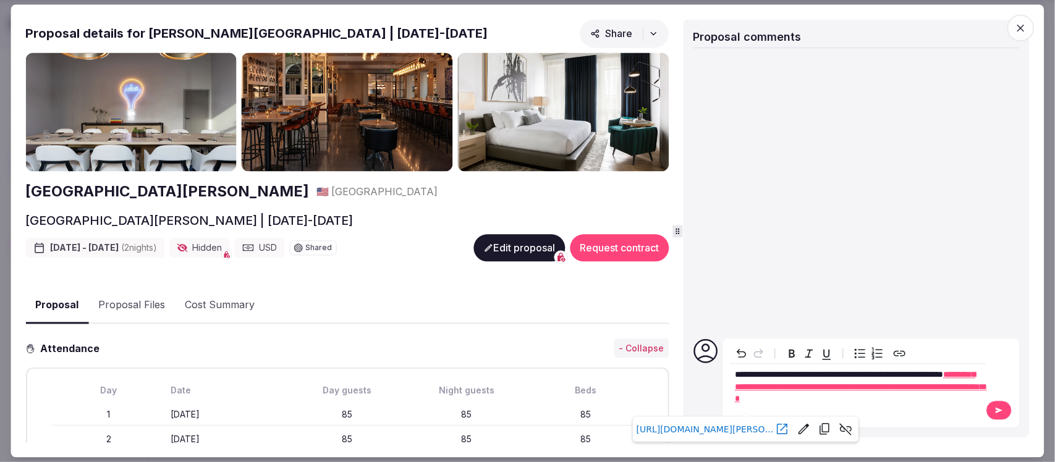
click at [996, 415] on icon at bounding box center [1000, 411] width 10 height 9
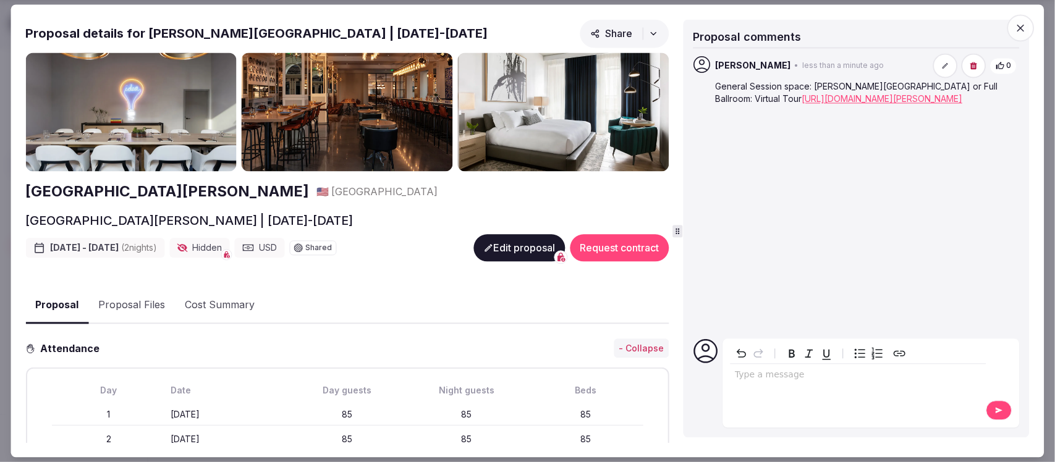
click at [1020, 31] on icon "button" at bounding box center [1021, 28] width 12 height 12
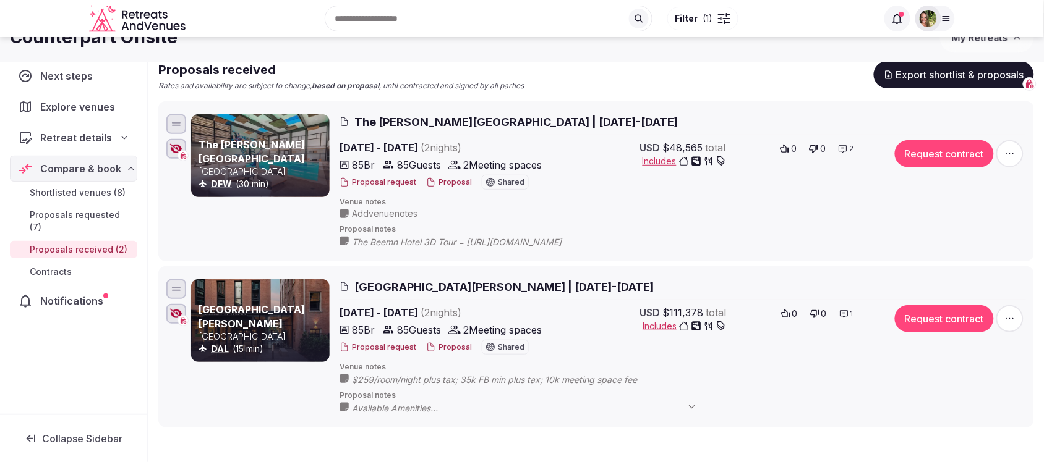
scroll to position [0, 0]
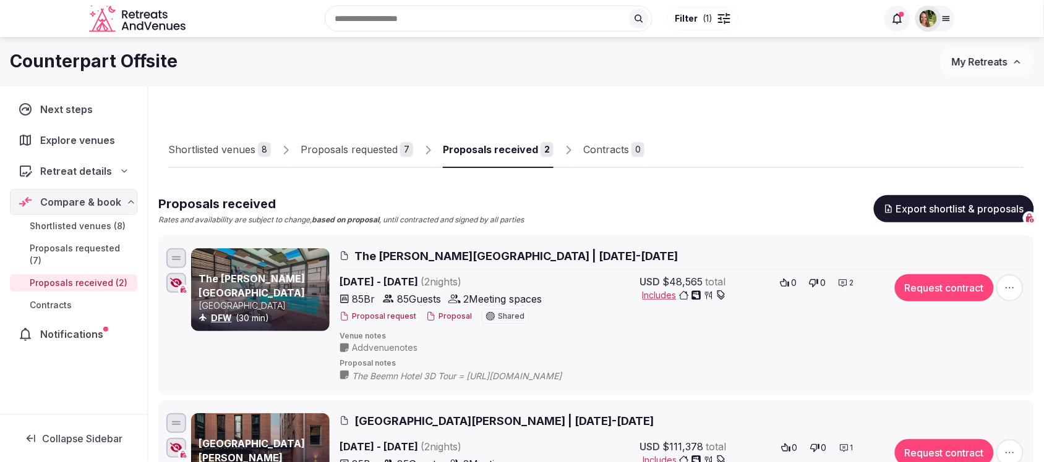
click at [366, 149] on div "Proposals requested" at bounding box center [348, 149] width 97 height 15
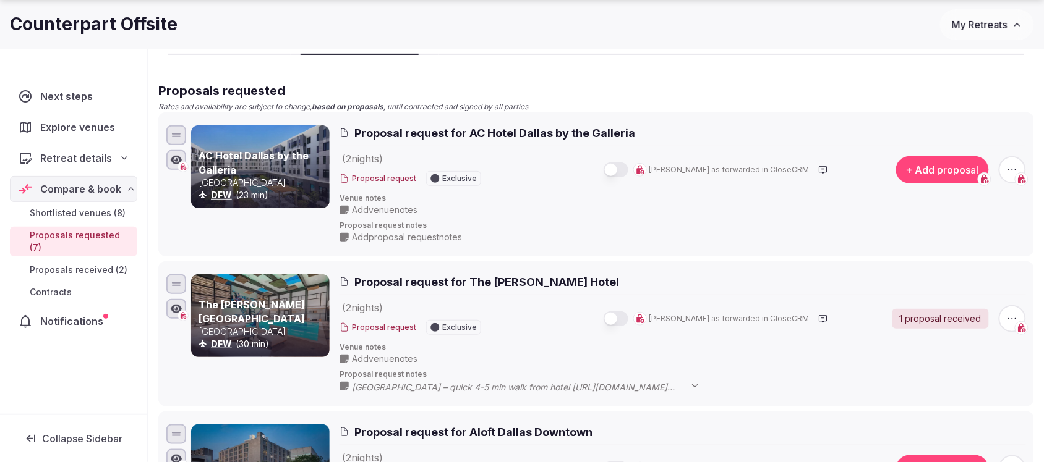
scroll to position [309, 0]
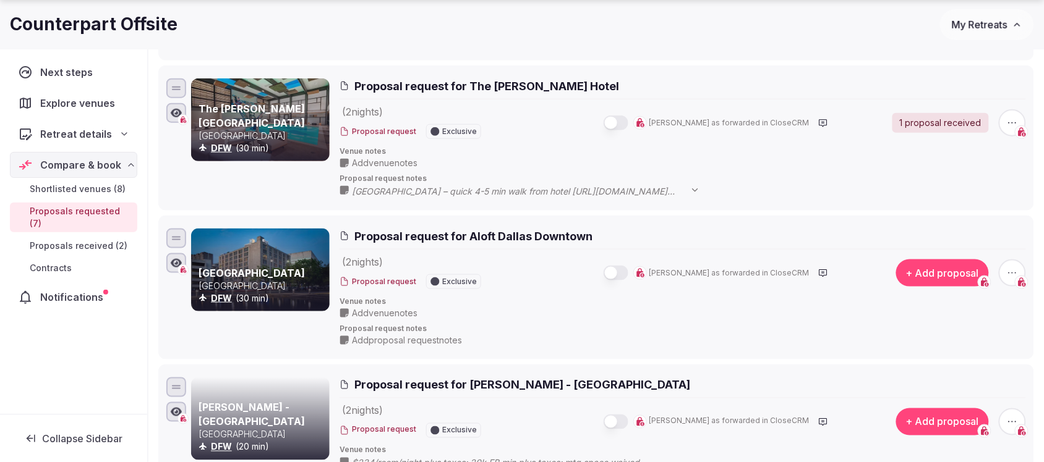
click at [0, 0] on icon at bounding box center [0, 0] width 0 height 0
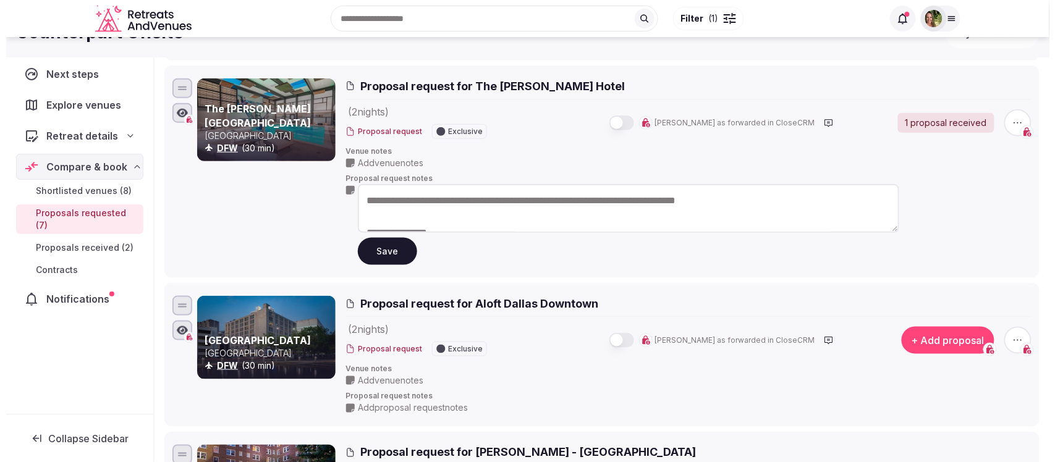
scroll to position [0, 0]
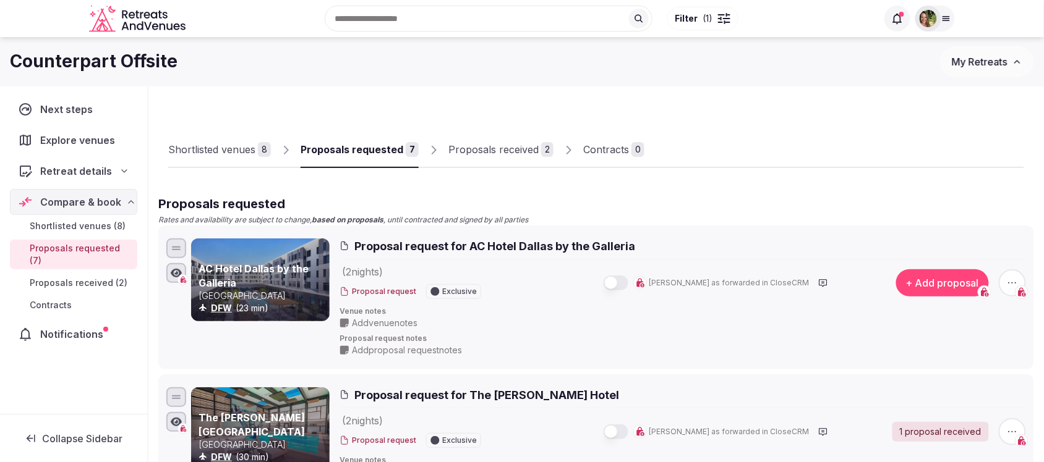
click at [477, 150] on div "Proposals received" at bounding box center [493, 149] width 90 height 15
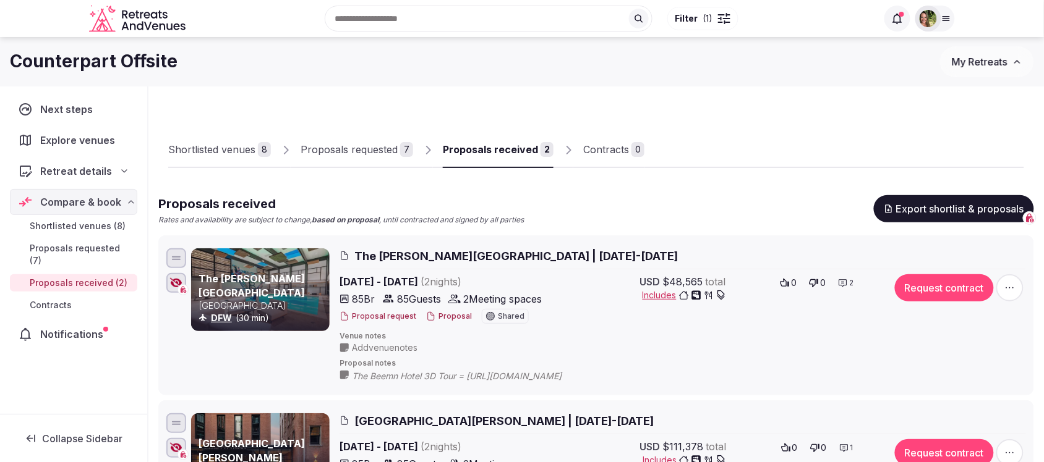
click at [446, 317] on button "Proposal" at bounding box center [449, 317] width 46 height 11
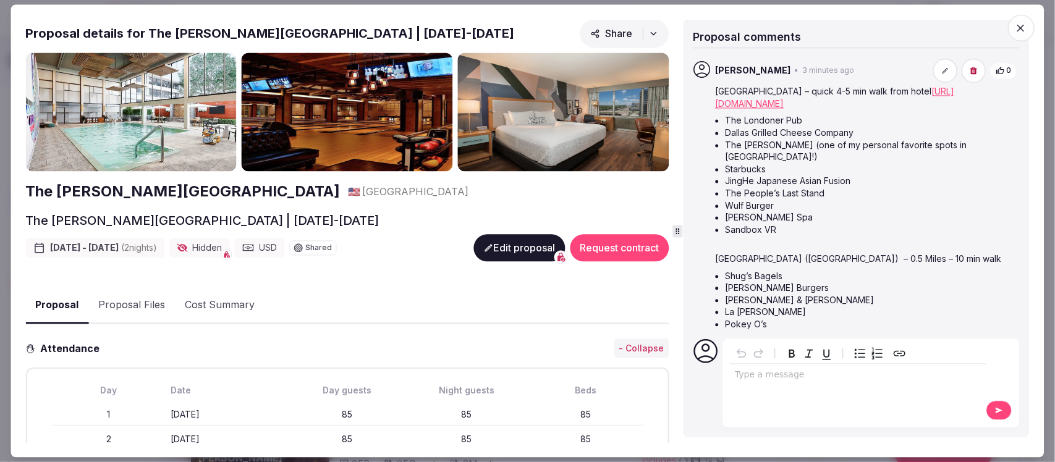
click at [134, 302] on button "Proposal Files" at bounding box center [131, 306] width 87 height 36
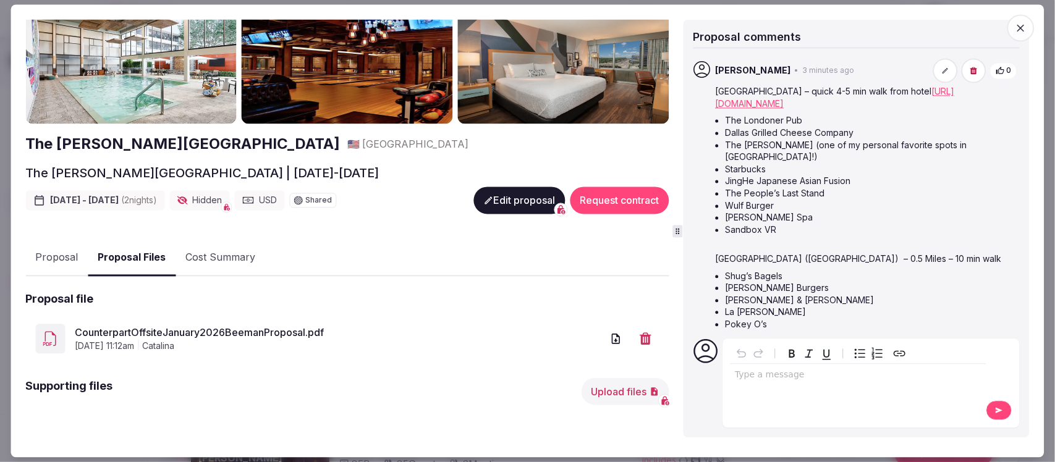
scroll to position [73, 0]
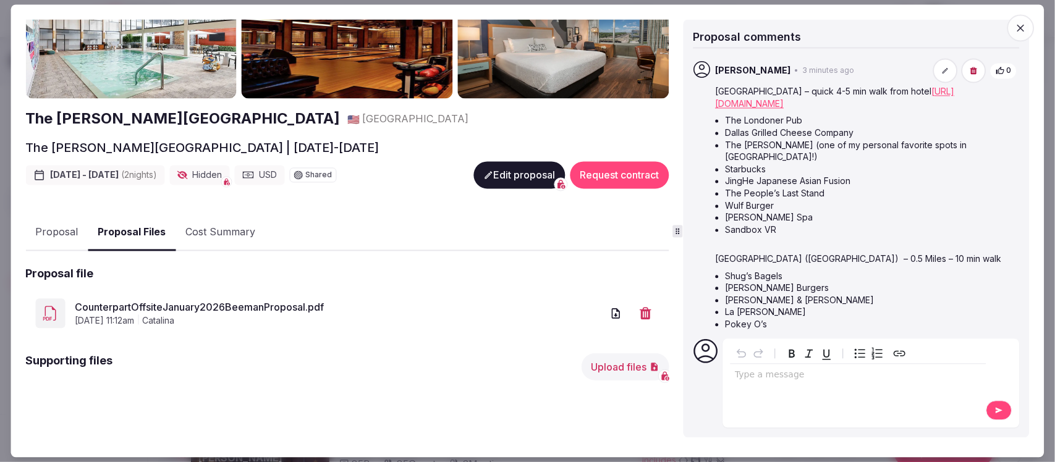
click at [278, 315] on div "[DATE] 11:12am Catalina" at bounding box center [338, 321] width 527 height 12
click at [278, 306] on link "CounterpartOffsiteJanuary2026BeemanProposal.pdf" at bounding box center [338, 307] width 527 height 15
click at [1028, 17] on span "button" at bounding box center [1021, 27] width 27 height 27
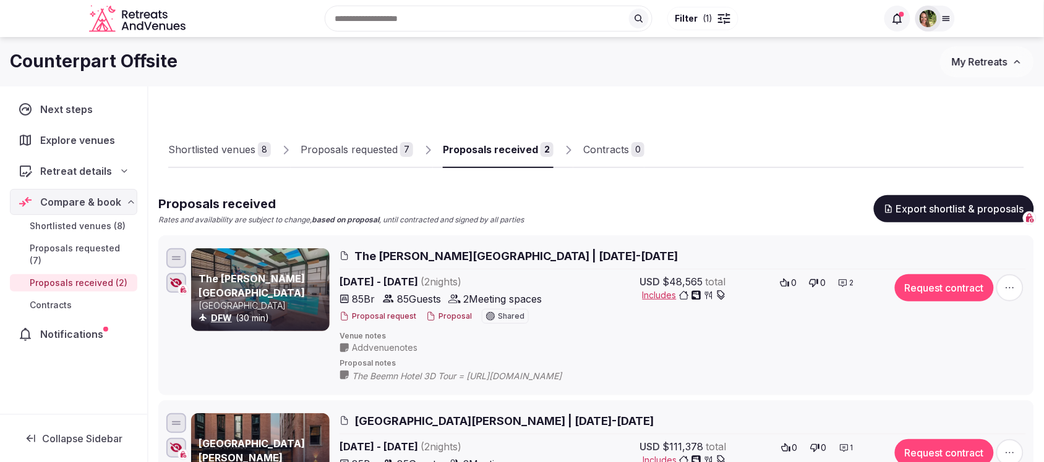
click at [981, 54] on button "My Retreats" at bounding box center [987, 61] width 94 height 31
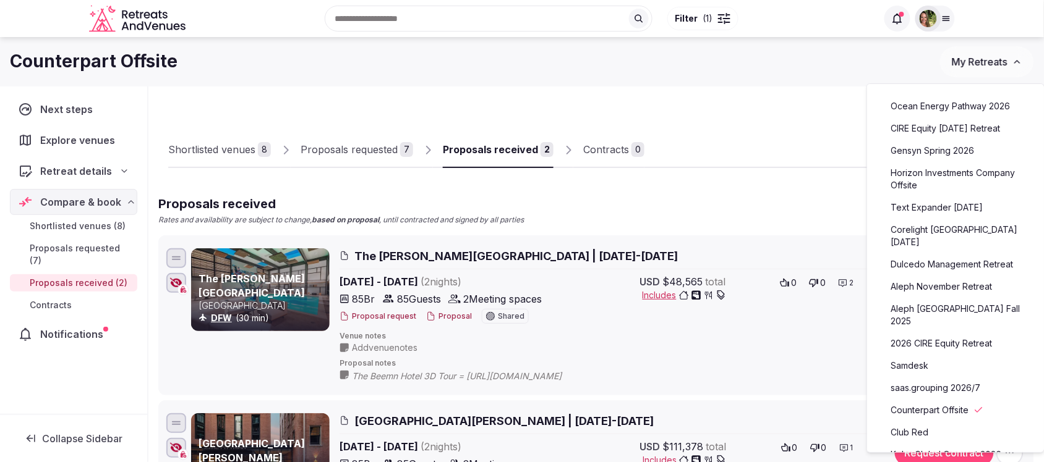
click at [447, 313] on button "Proposal" at bounding box center [449, 317] width 46 height 11
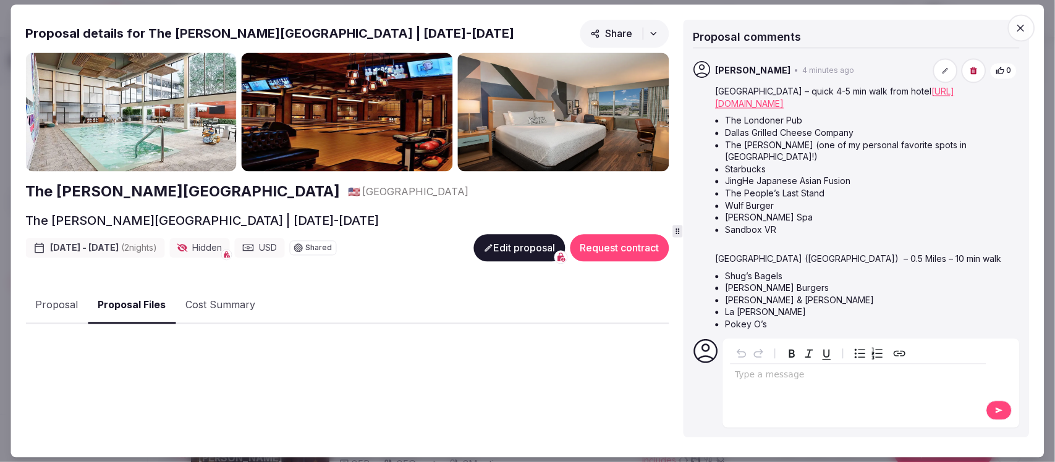
click at [122, 298] on button "Proposal Files" at bounding box center [132, 306] width 88 height 36
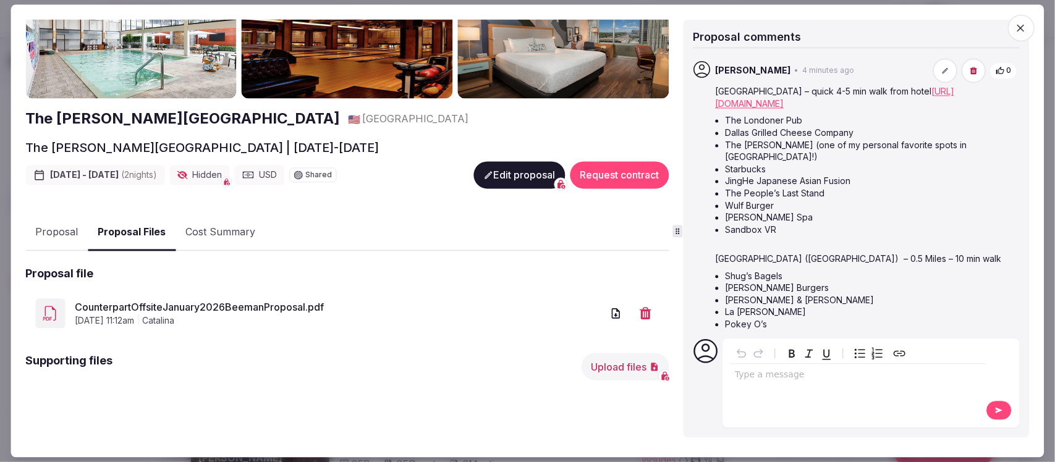
click at [619, 363] on button "Upload files" at bounding box center [625, 366] width 88 height 27
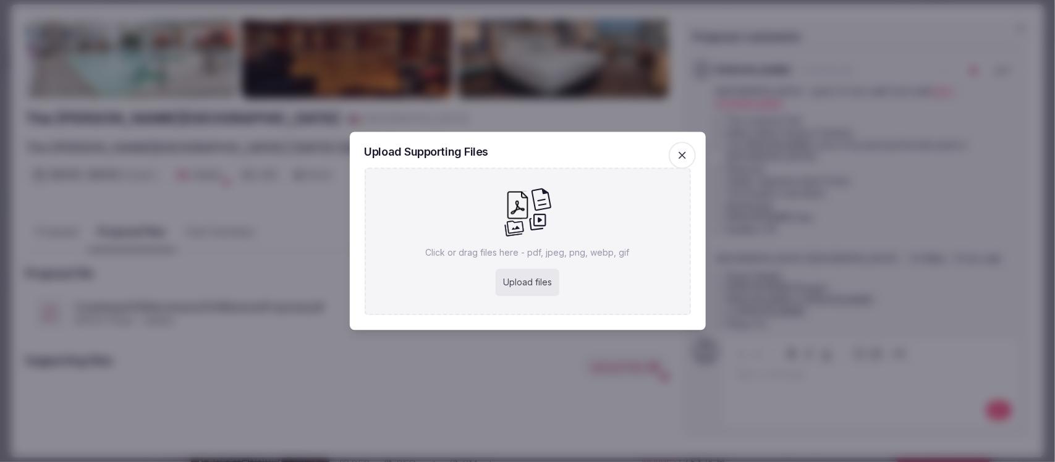
click at [513, 276] on div "Upload files" at bounding box center [528, 283] width 64 height 27
type input "**********"
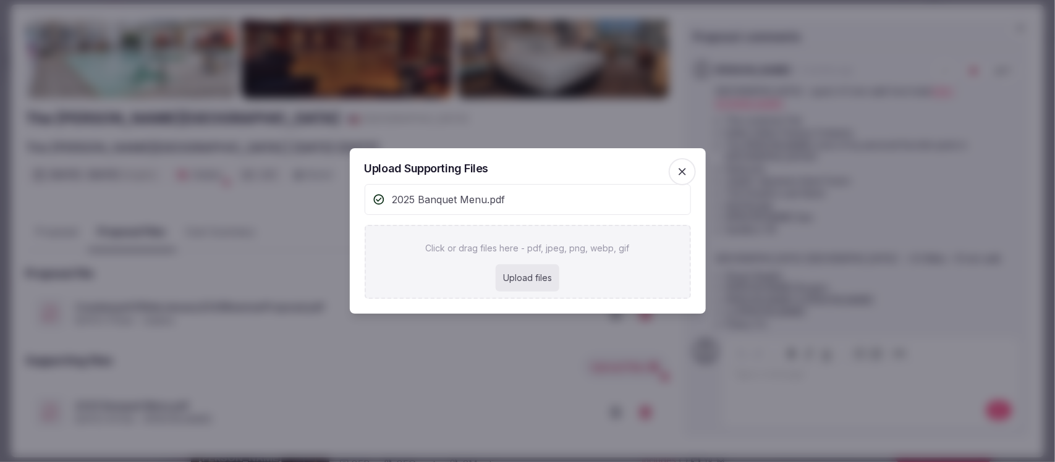
click at [681, 174] on icon "button" at bounding box center [682, 172] width 12 height 12
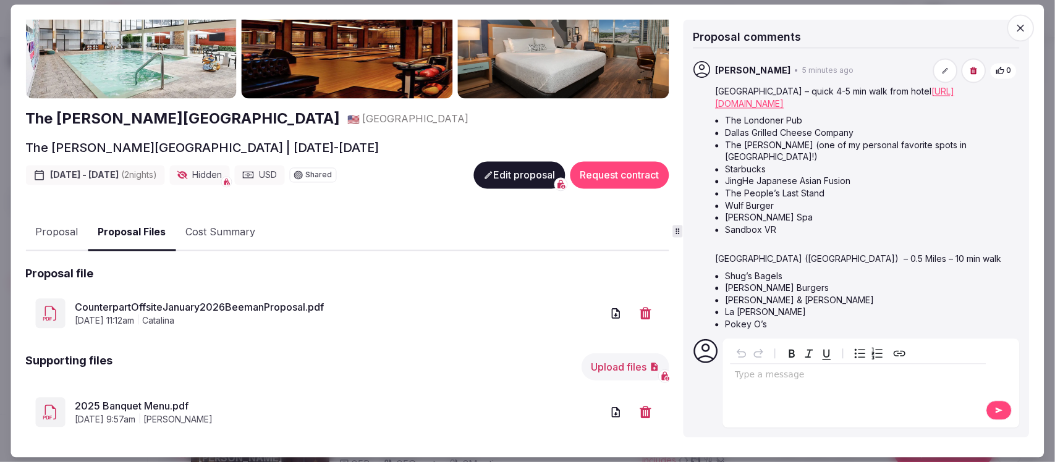
click at [1021, 25] on icon "button" at bounding box center [1021, 28] width 12 height 12
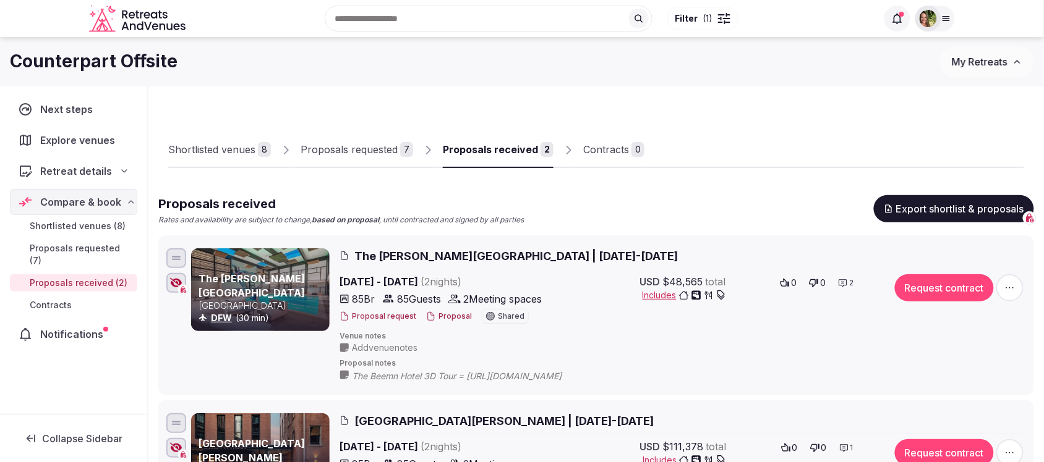
click at [965, 62] on span "My Retreats" at bounding box center [980, 62] width 56 height 12
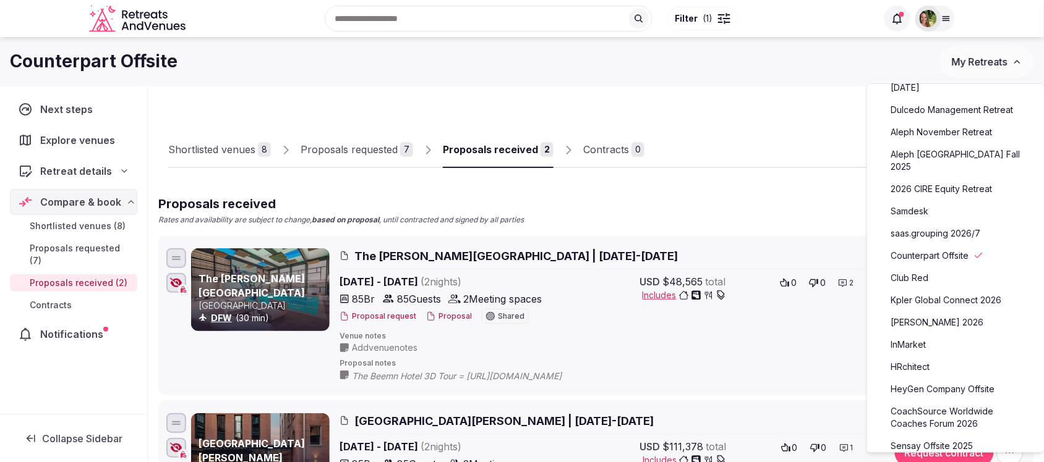
scroll to position [232, 0]
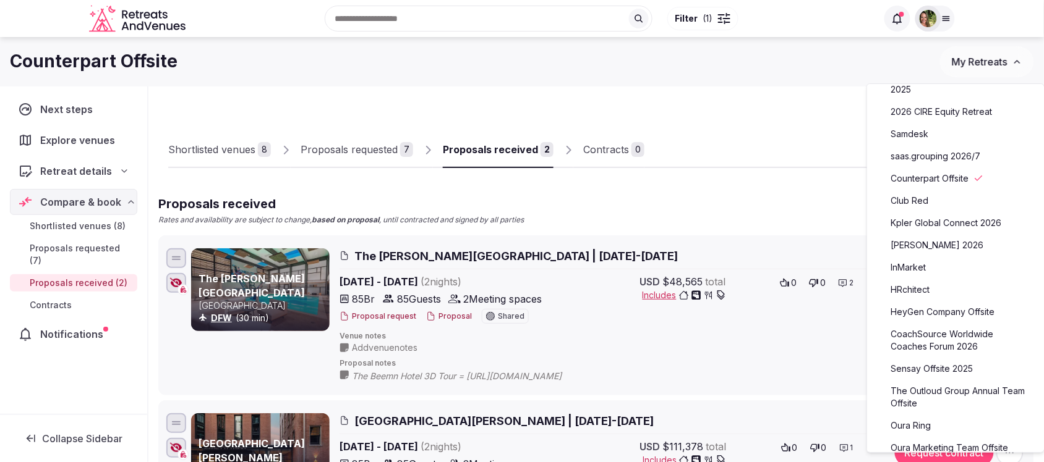
click at [937, 325] on link "CoachSource Worldwide Coaches Forum 2026" at bounding box center [955, 341] width 152 height 32
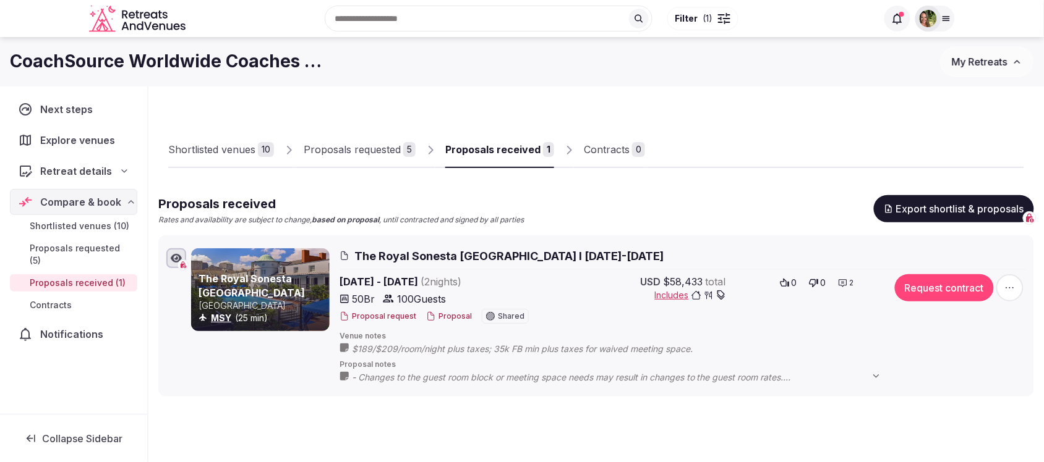
click at [356, 148] on div "Proposals requested" at bounding box center [352, 149] width 97 height 15
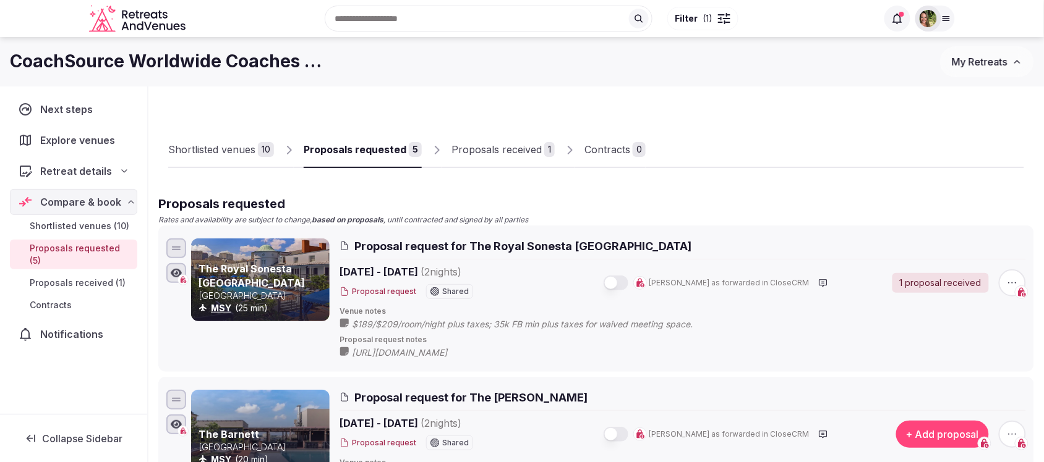
click at [472, 351] on span "[URL][DOMAIN_NAME]" at bounding box center [412, 353] width 120 height 12
click at [976, 63] on span "My Retreats" at bounding box center [980, 62] width 56 height 12
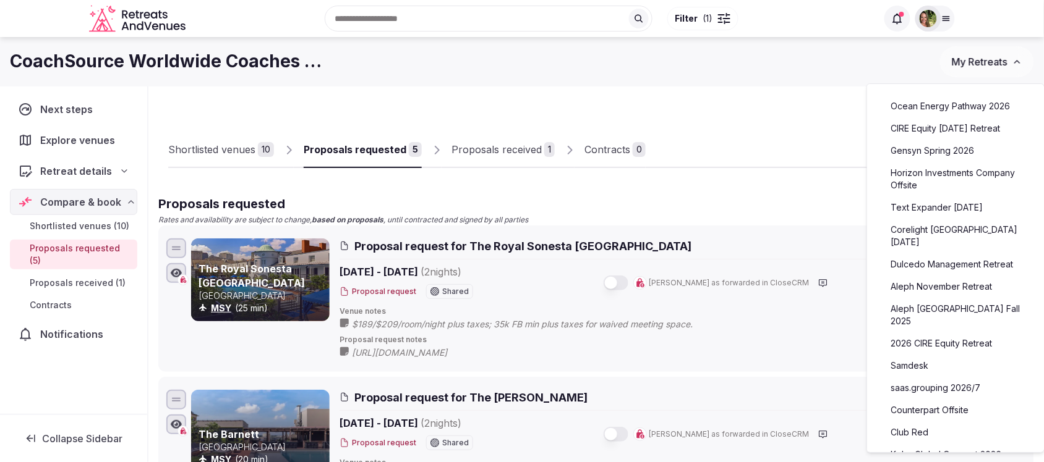
click at [938, 378] on link "saas.grouping 2026/7" at bounding box center [955, 388] width 152 height 20
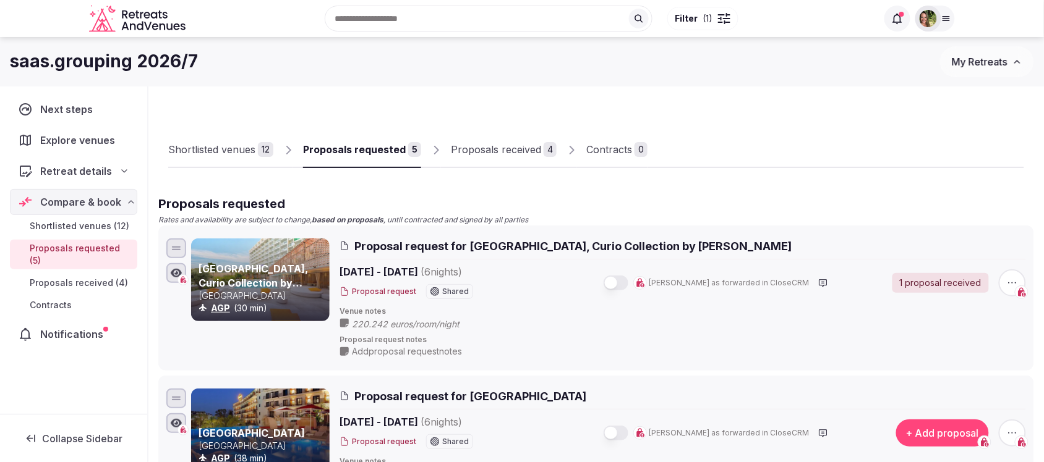
click at [502, 150] on div "Proposals received" at bounding box center [496, 149] width 90 height 15
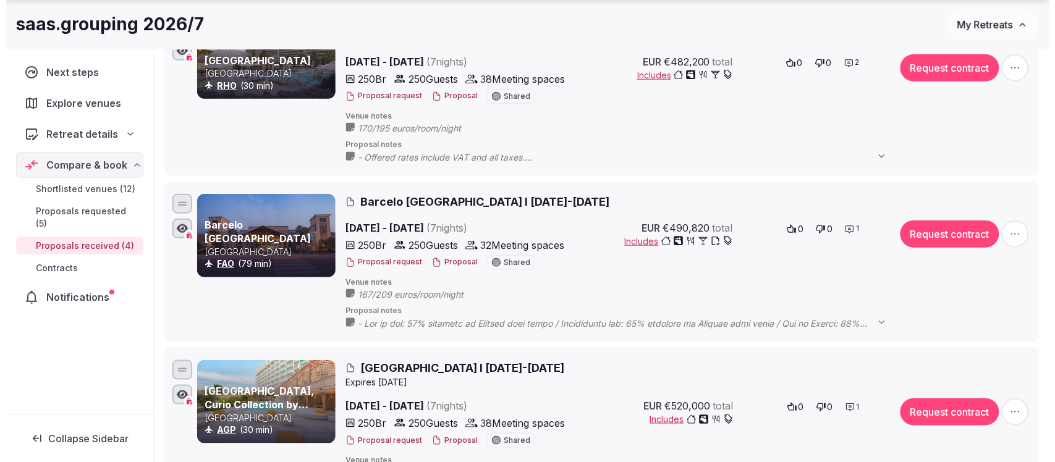
scroll to position [386, 0]
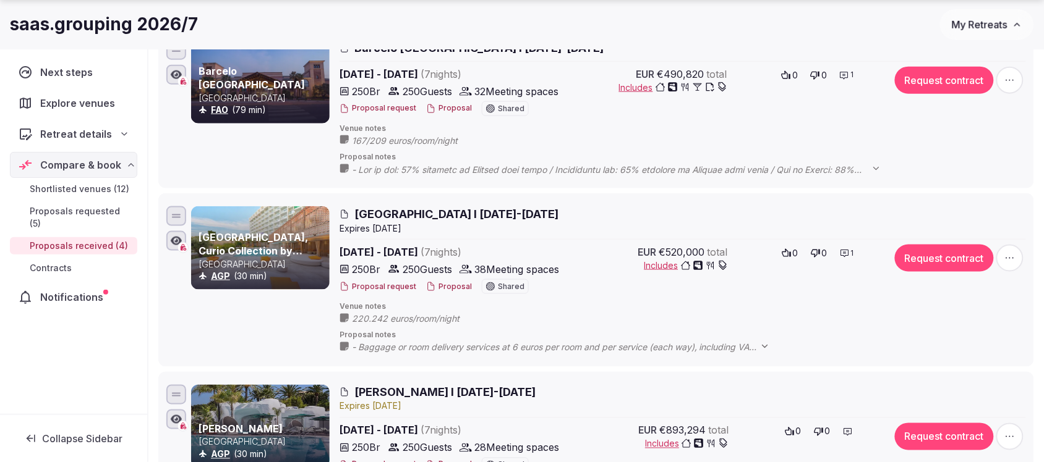
click at [453, 288] on button "Proposal" at bounding box center [449, 287] width 46 height 11
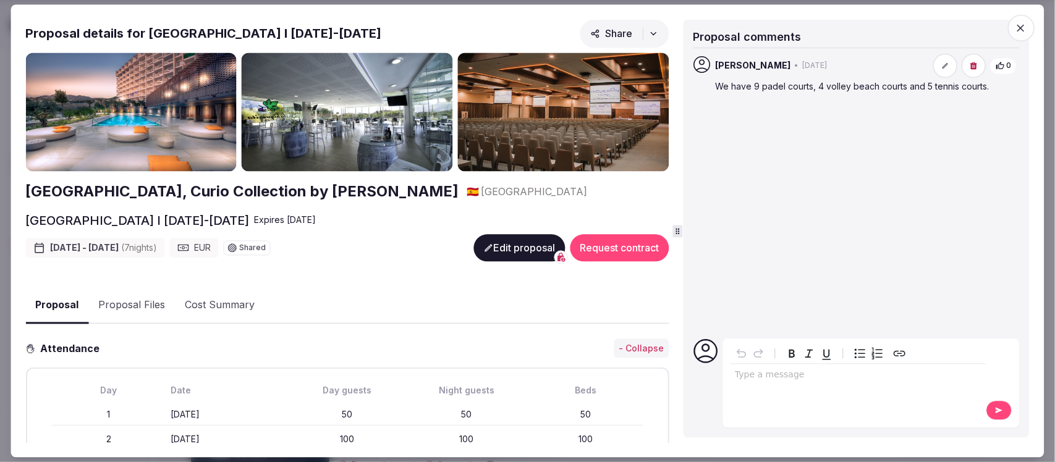
click at [130, 303] on button "Proposal Files" at bounding box center [131, 306] width 87 height 36
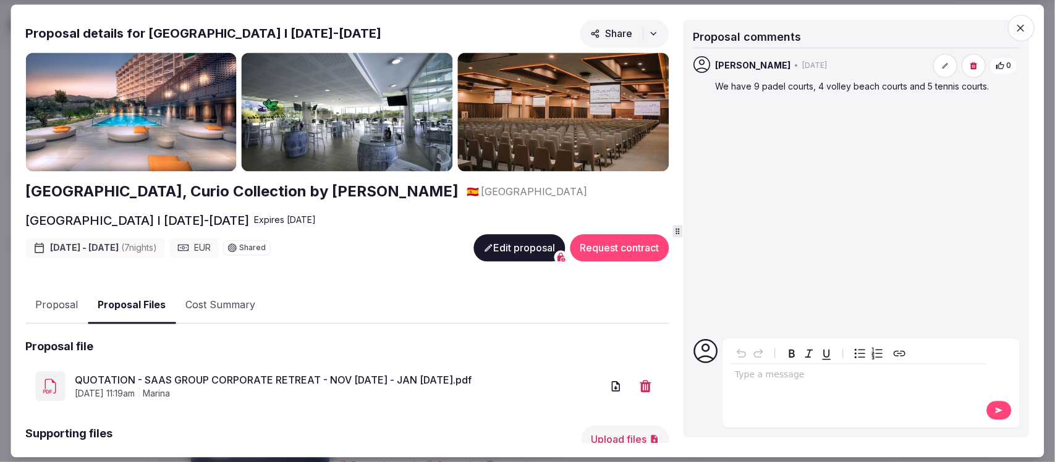
scroll to position [232, 0]
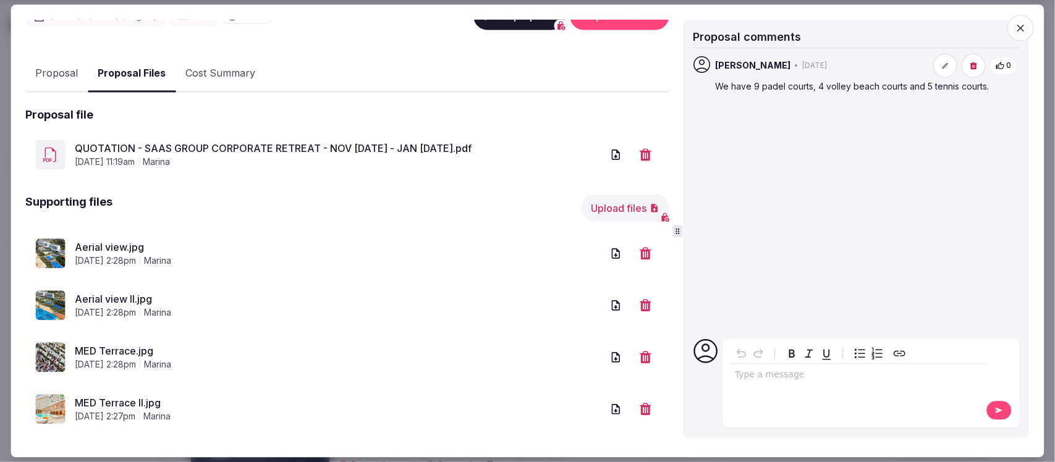
click at [113, 242] on link "Aerial view.jpg" at bounding box center [338, 248] width 527 height 15
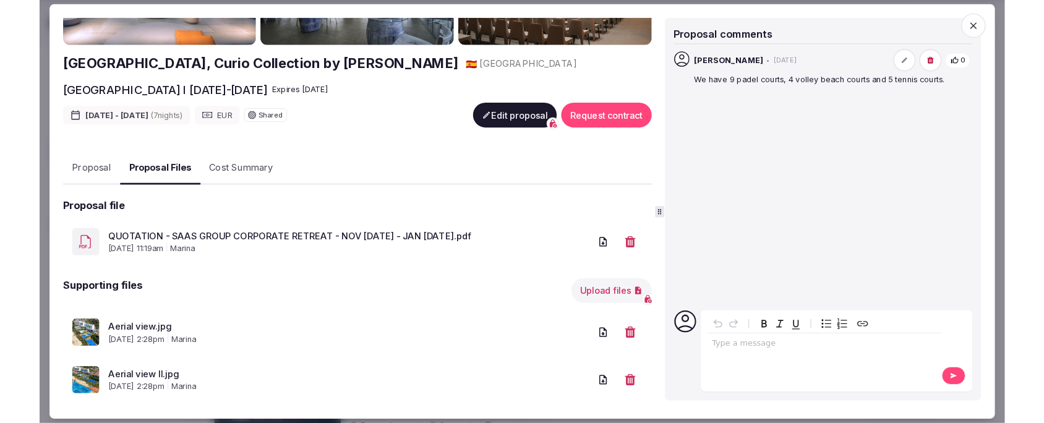
scroll to position [0, 0]
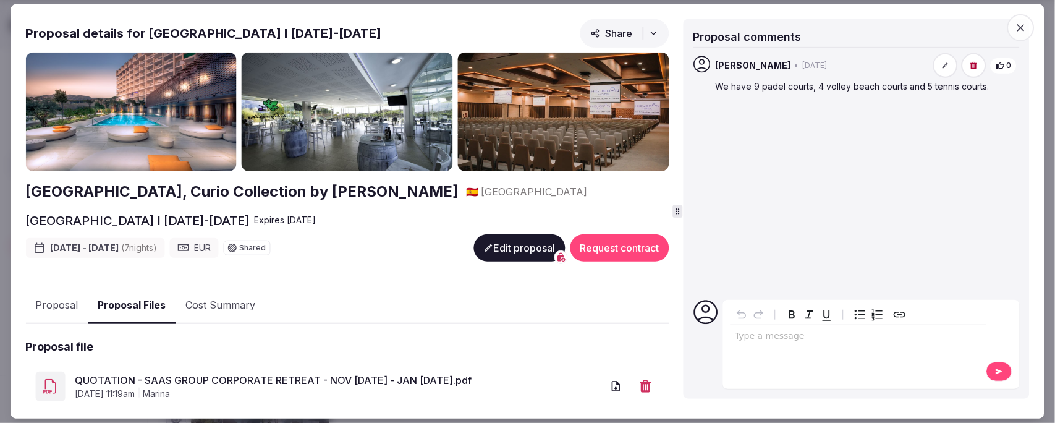
click at [1020, 25] on icon "button" at bounding box center [1021, 28] width 12 height 12
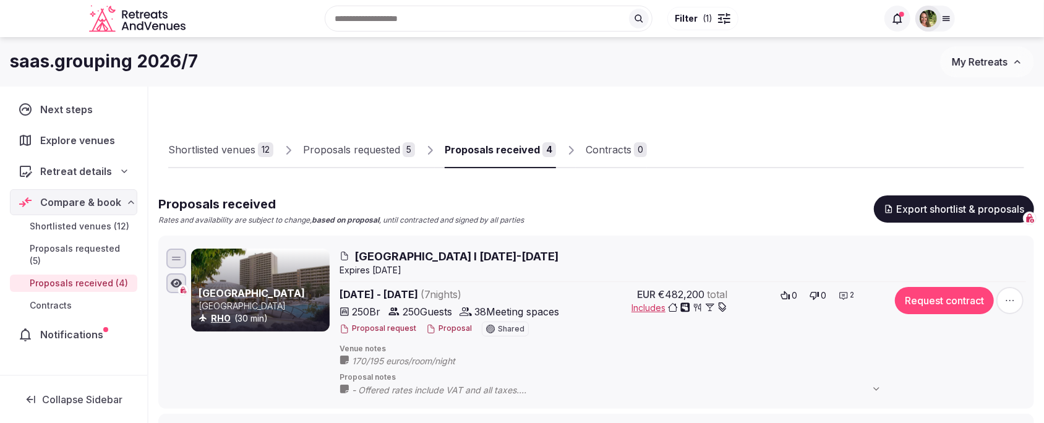
click at [984, 63] on span "My Retreats" at bounding box center [980, 62] width 56 height 12
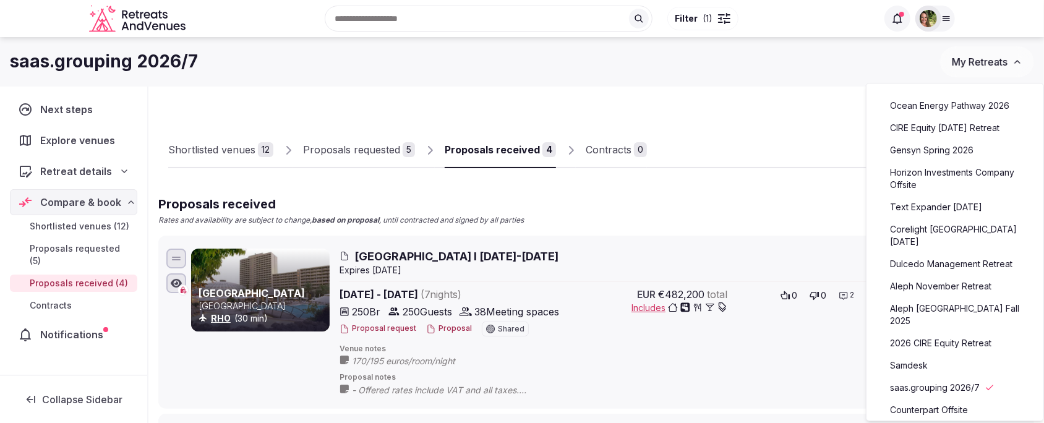
click at [935, 22] on img at bounding box center [927, 18] width 17 height 17
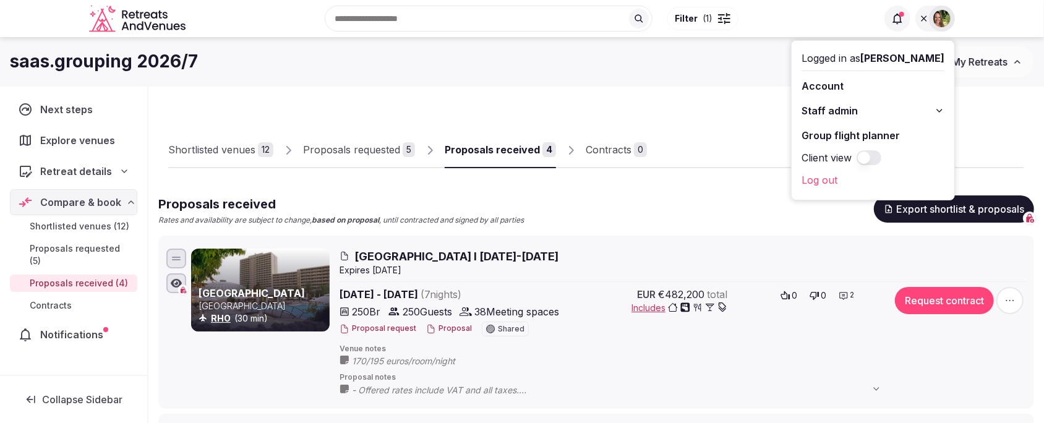
click at [881, 159] on button "Client view" at bounding box center [868, 157] width 25 height 15
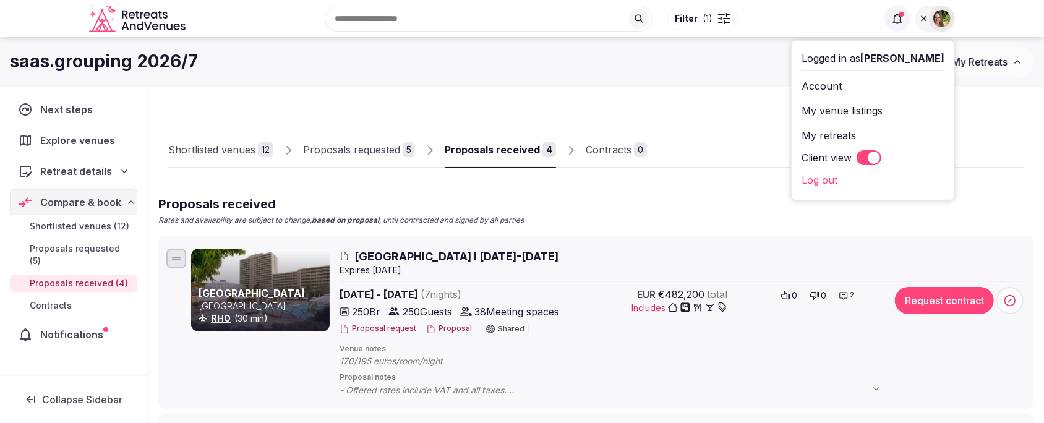
click at [725, 67] on div "saas.grouping 2026/7" at bounding box center [475, 61] width 930 height 24
click at [922, 16] on icon at bounding box center [924, 18] width 6 height 6
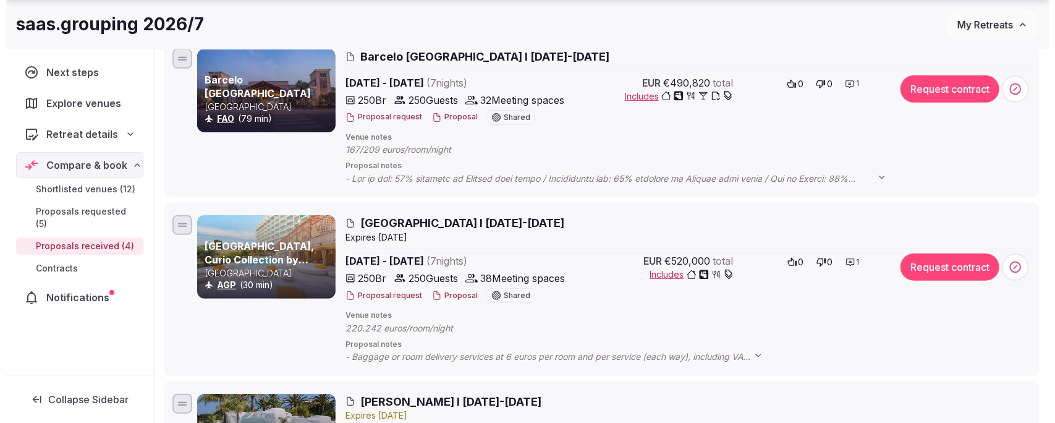
scroll to position [386, 0]
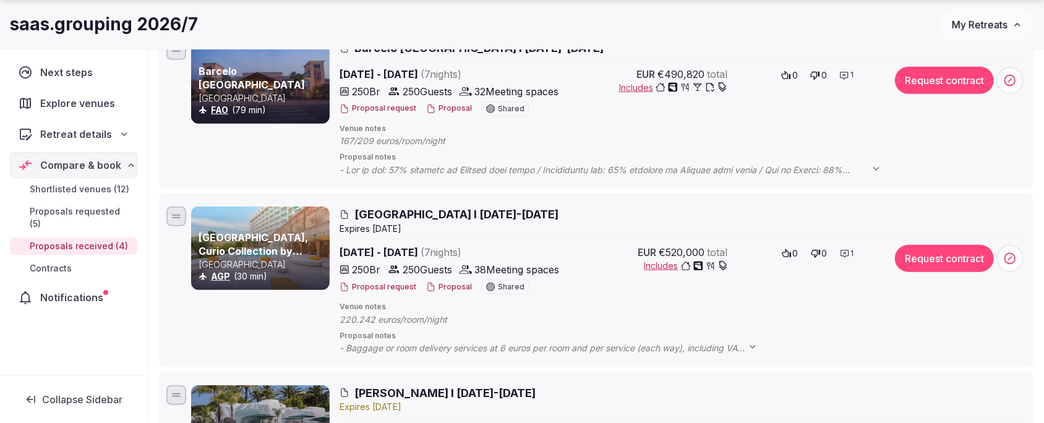
click at [450, 286] on button "Proposal" at bounding box center [449, 287] width 46 height 11
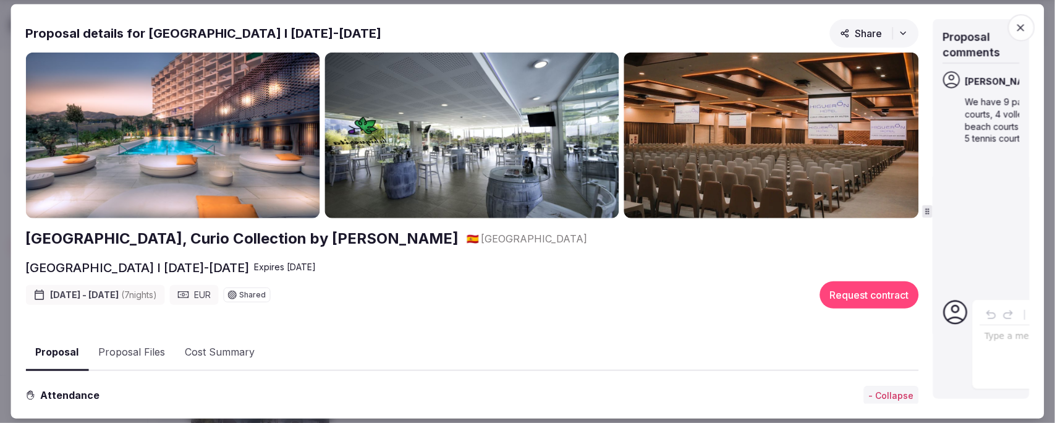
click at [931, 209] on icon at bounding box center [928, 211] width 9 height 9
click at [138, 351] on button "Proposal Files" at bounding box center [131, 353] width 87 height 36
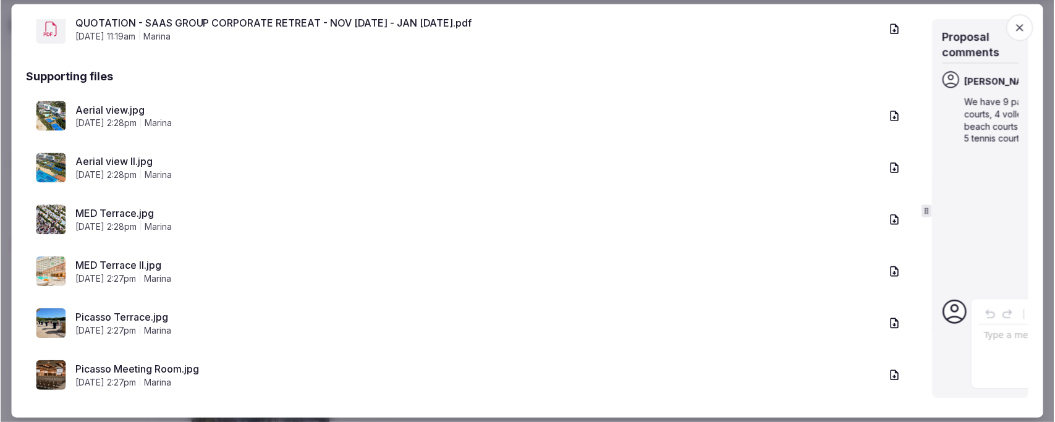
scroll to position [347, 0]
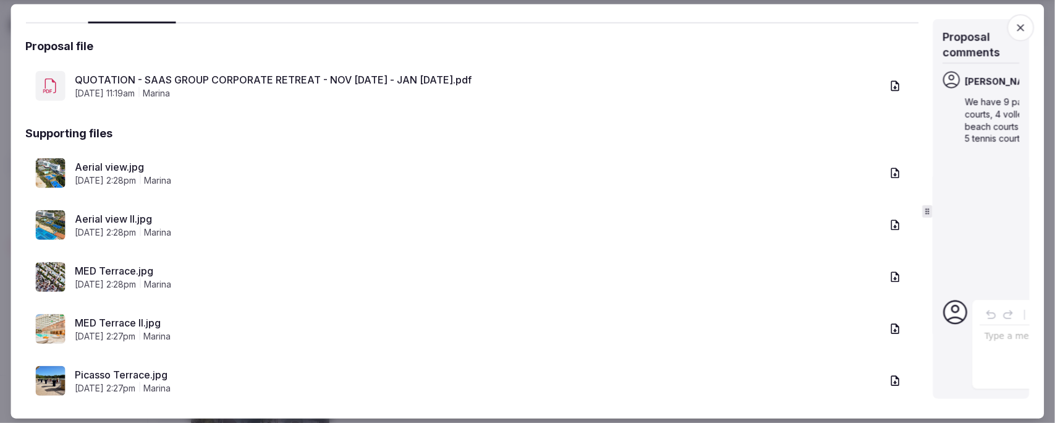
click at [100, 161] on link "Aerial view.jpg" at bounding box center [478, 167] width 807 height 15
click at [122, 212] on link "Aerial view II.jpg" at bounding box center [478, 218] width 807 height 15
click at [98, 270] on link "MED Terrace.jpg" at bounding box center [478, 270] width 807 height 15
click at [137, 315] on link "MED Terrace II.jpg" at bounding box center [478, 322] width 807 height 15
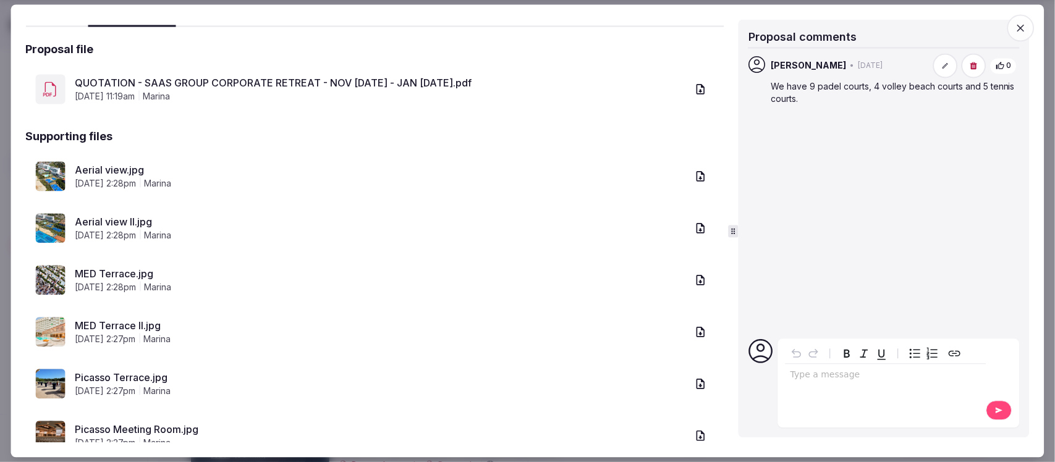
scroll to position [306, 0]
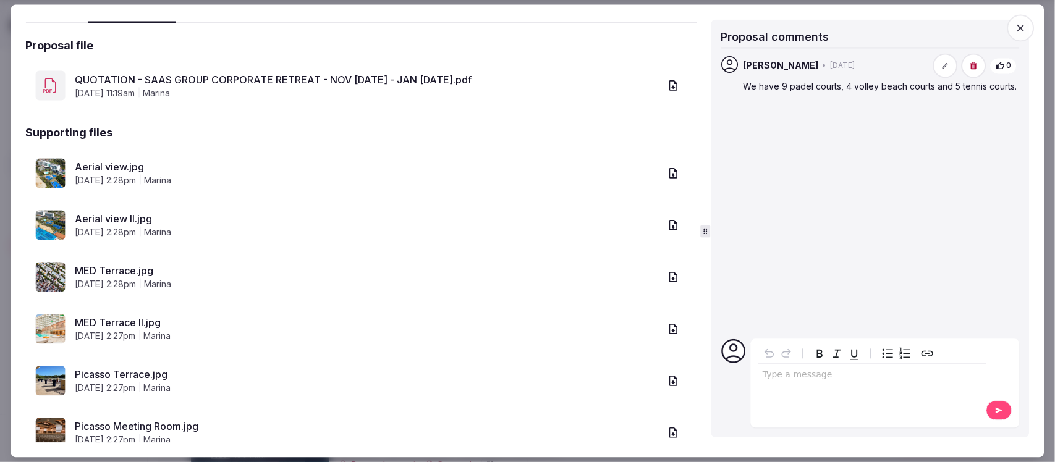
click at [702, 210] on div "Proposal details for [GEOGRAPHIC_DATA] I [DATE]-[DATE] Share [GEOGRAPHIC_DATA],…" at bounding box center [527, 231] width 1005 height 424
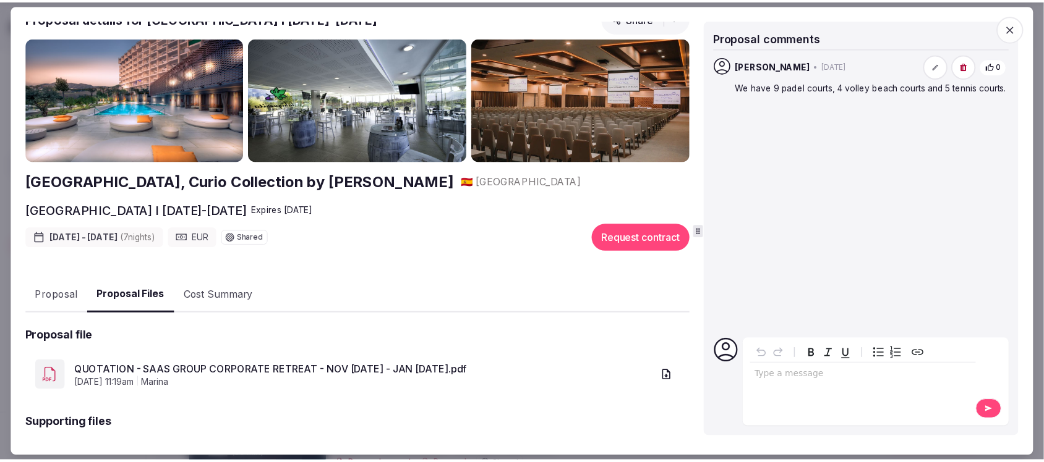
scroll to position [0, 0]
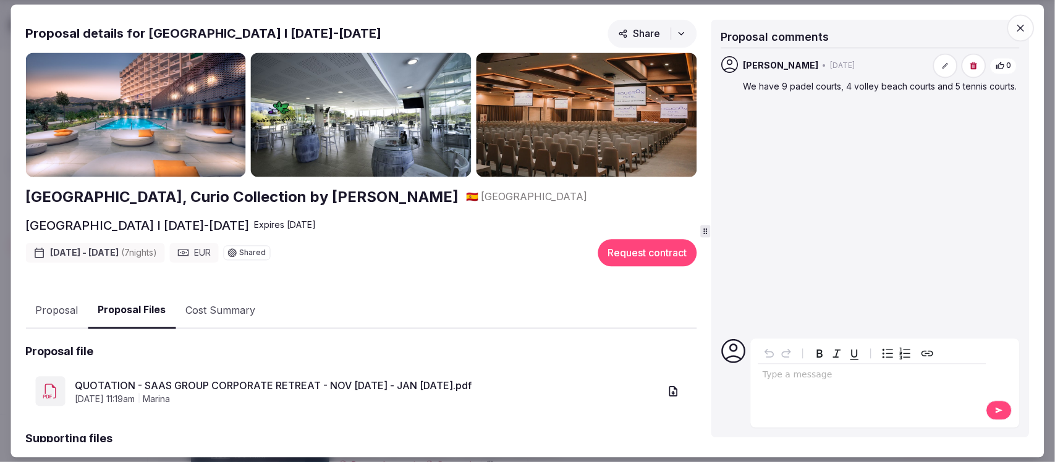
click at [1023, 28] on icon "button" at bounding box center [1021, 28] width 12 height 12
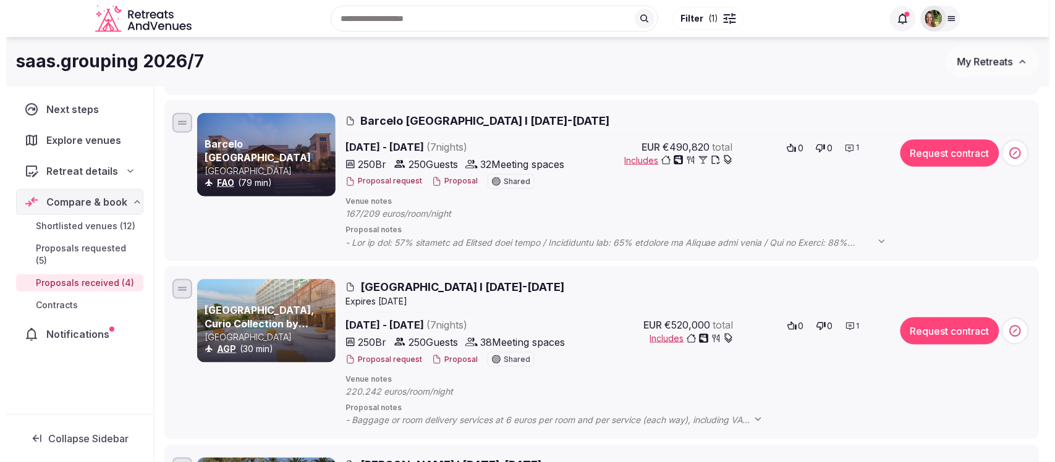
scroll to position [232, 0]
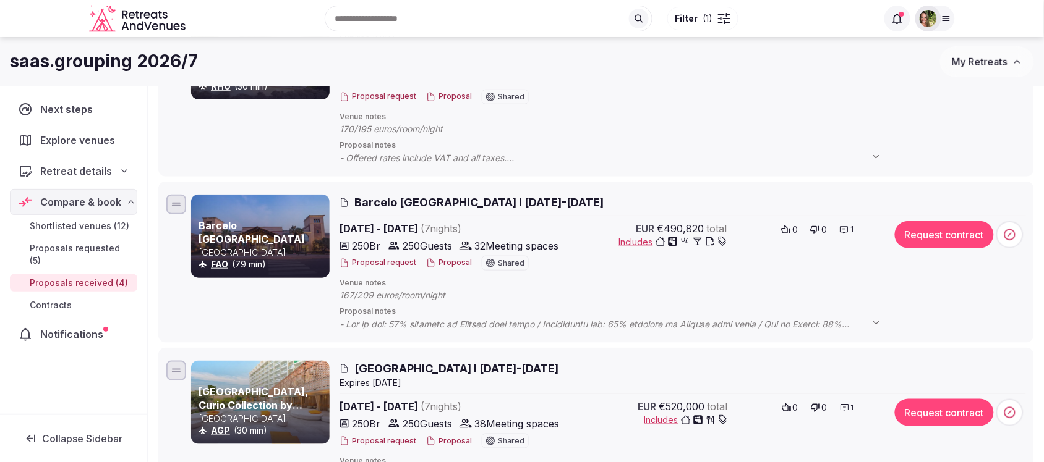
click at [446, 258] on button "Proposal" at bounding box center [449, 263] width 46 height 11
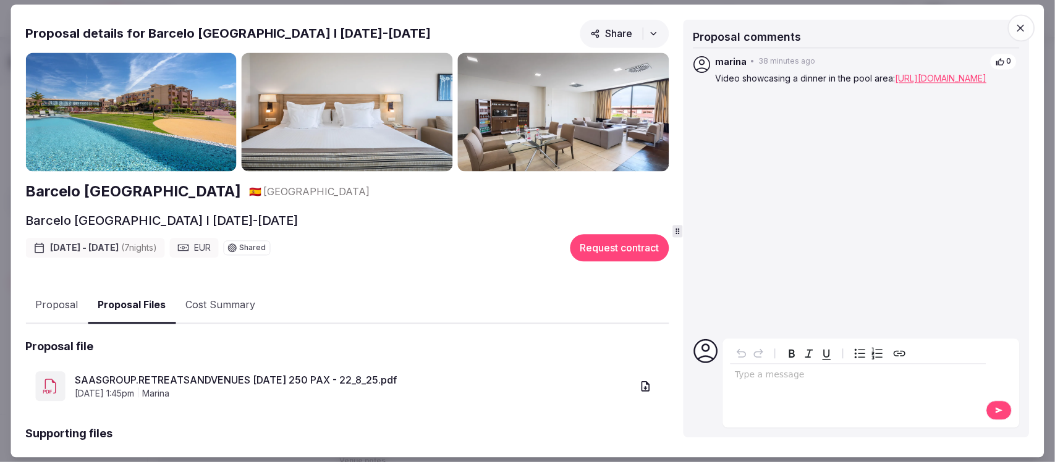
click at [128, 304] on button "Proposal Files" at bounding box center [132, 306] width 88 height 36
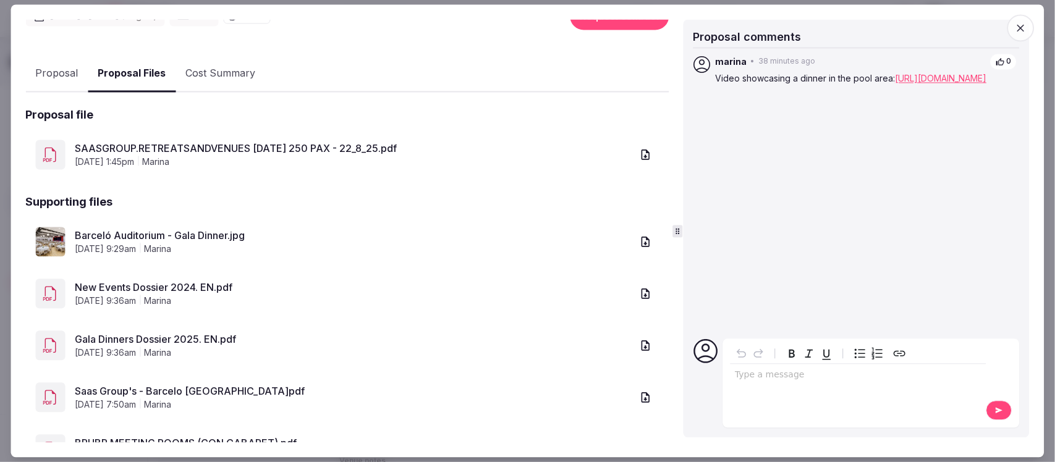
scroll to position [284, 0]
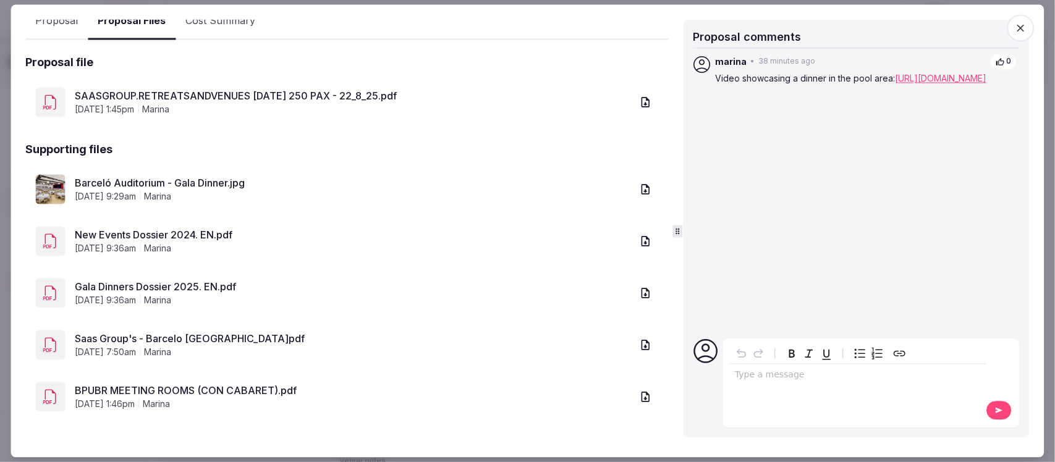
click at [126, 177] on link "Barceló Auditorium - Gala Dinner.jpg" at bounding box center [353, 183] width 557 height 15
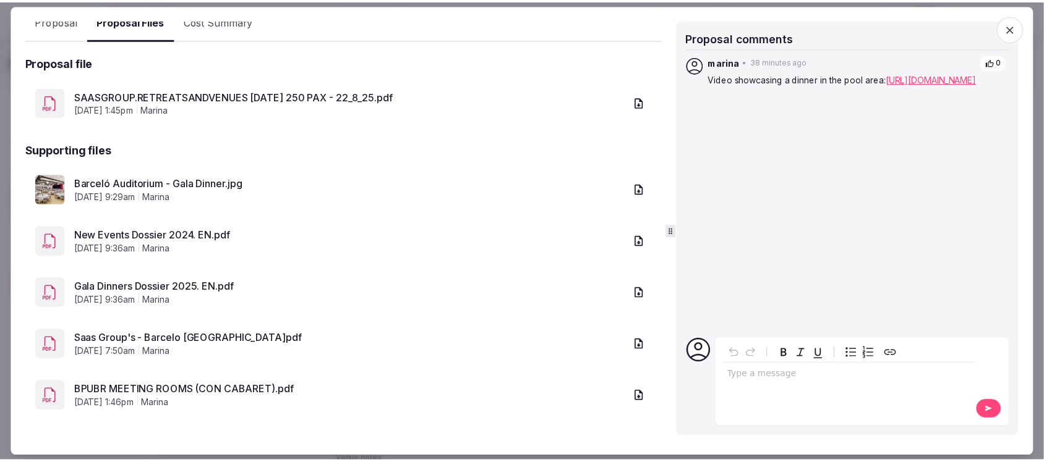
scroll to position [0, 0]
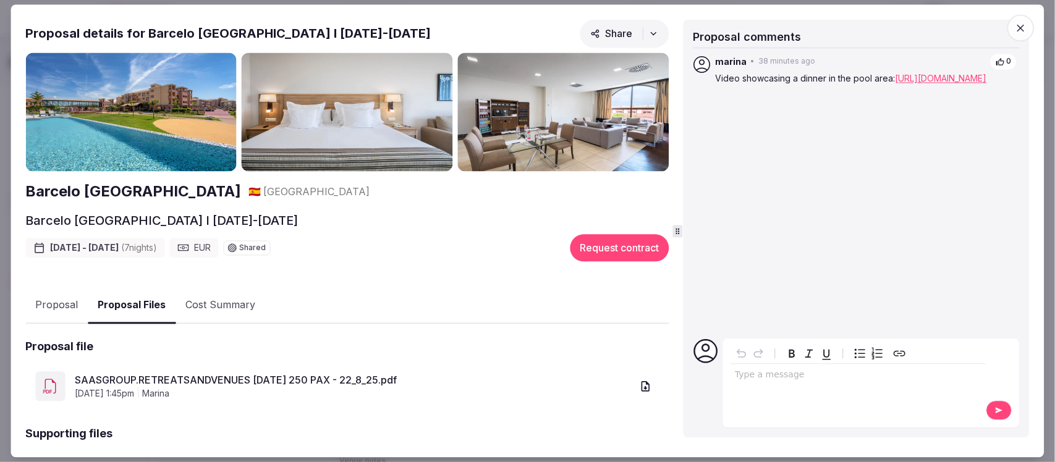
click at [1027, 25] on icon "button" at bounding box center [1021, 28] width 12 height 12
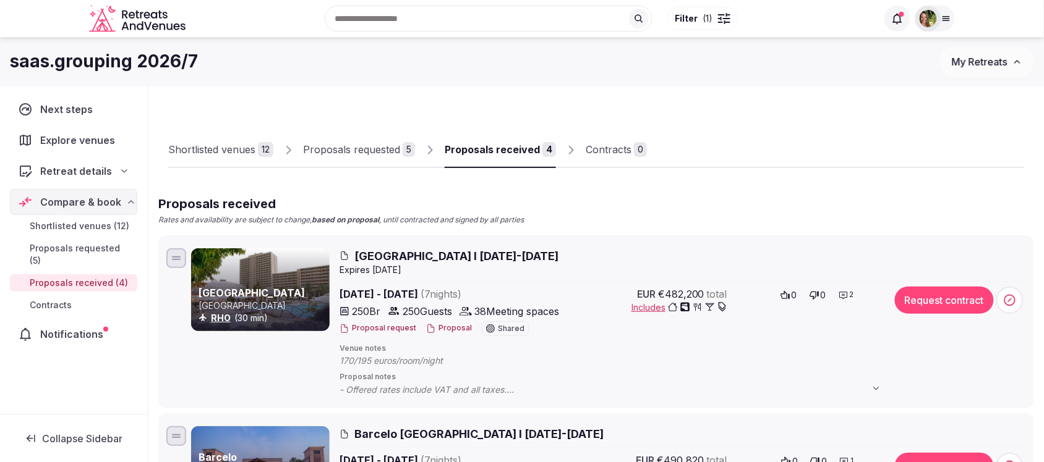
click at [444, 330] on button "Proposal" at bounding box center [449, 328] width 46 height 11
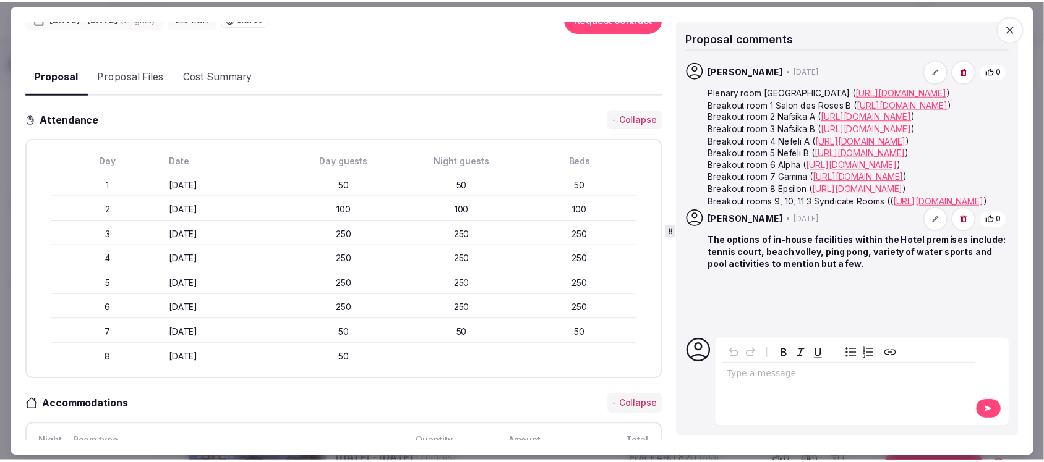
scroll to position [232, 0]
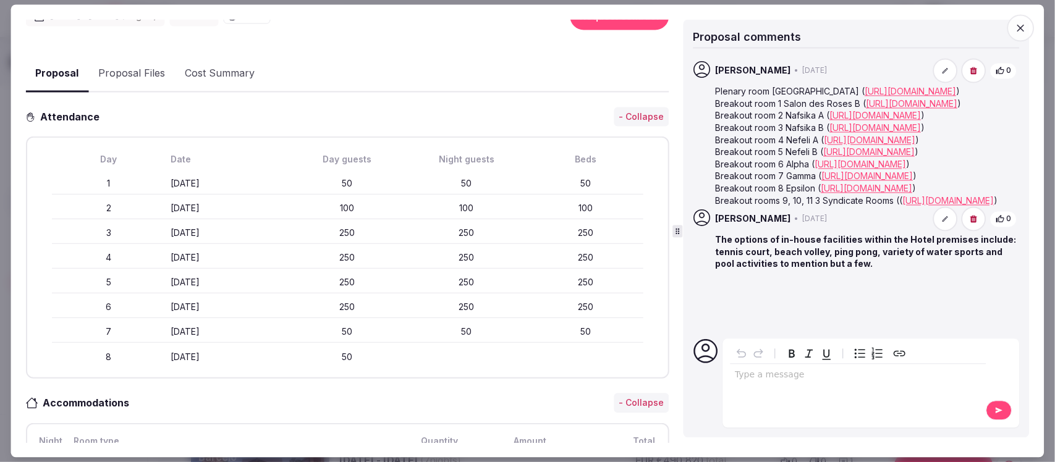
click at [132, 69] on button "Proposal Files" at bounding box center [131, 74] width 87 height 36
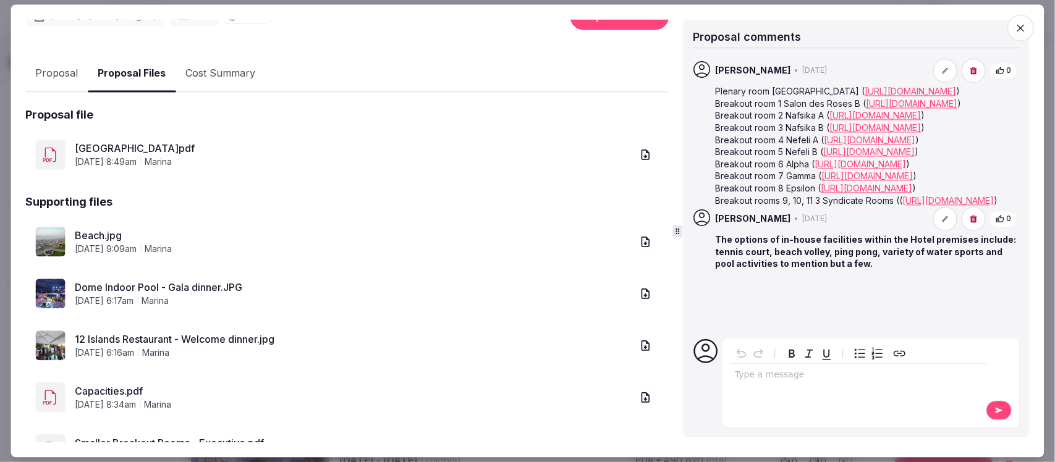
click at [76, 229] on link "Beach.jpg" at bounding box center [353, 236] width 557 height 15
click at [1023, 23] on icon "button" at bounding box center [1021, 28] width 12 height 12
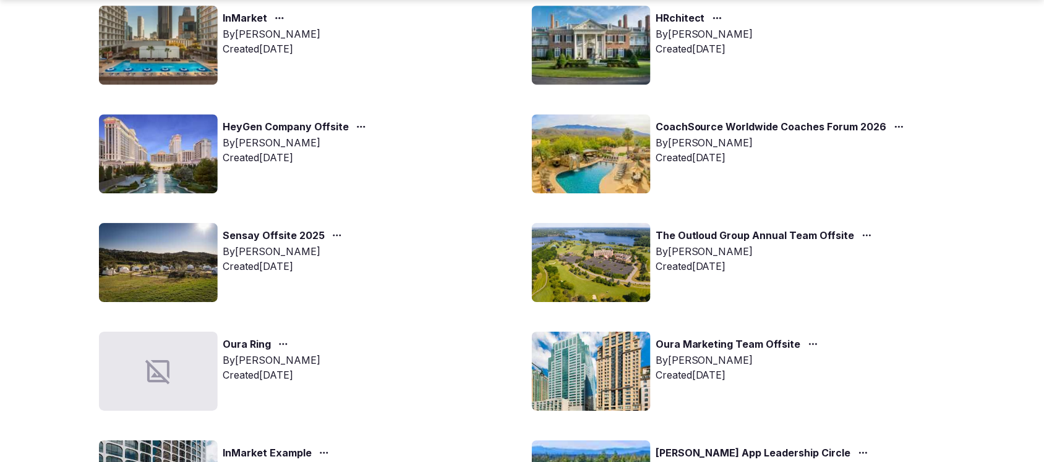
scroll to position [1159, 0]
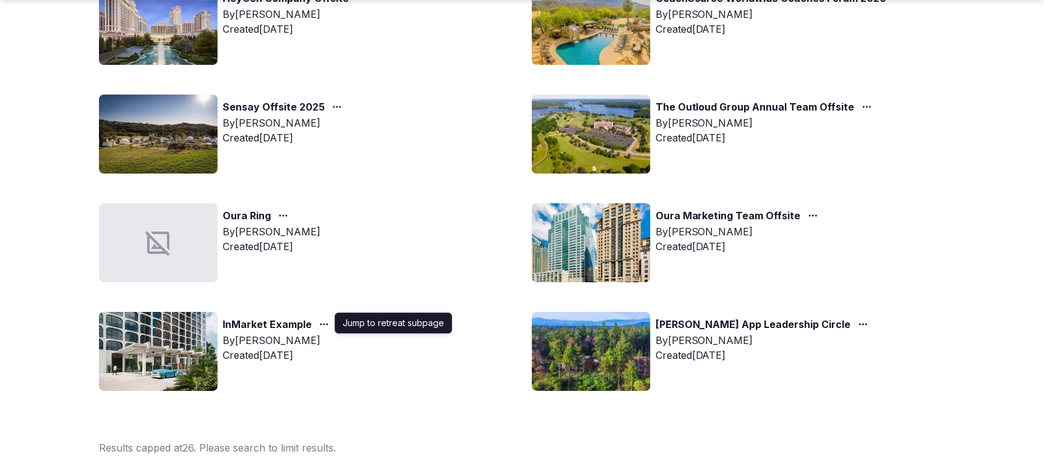
click at [320, 324] on circle "button" at bounding box center [321, 325] width 2 height 2
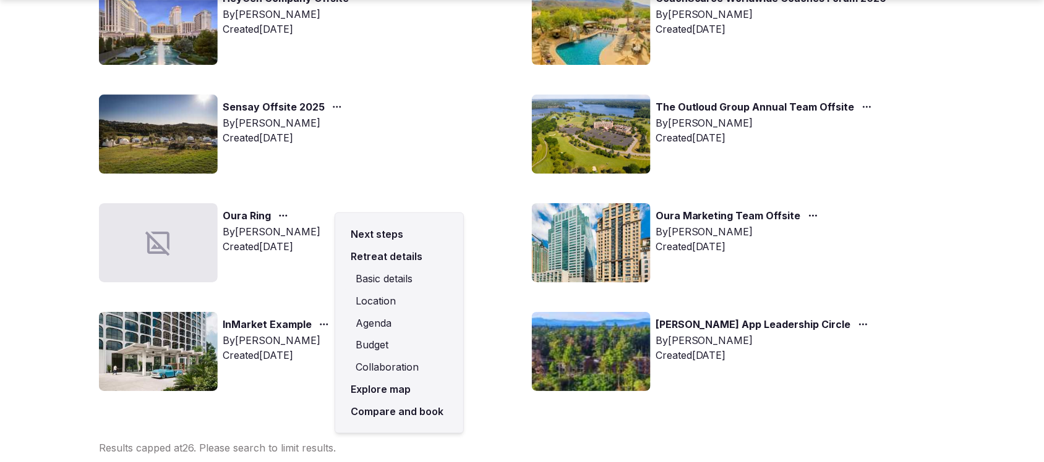
click at [399, 406] on link "Compare and book" at bounding box center [399, 412] width 108 height 22
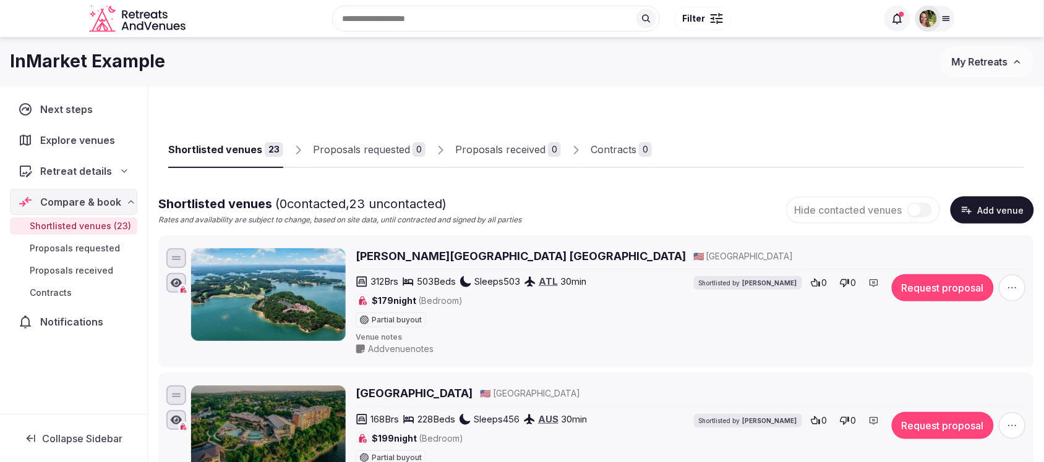
click at [499, 152] on div "Proposals received" at bounding box center [500, 149] width 90 height 15
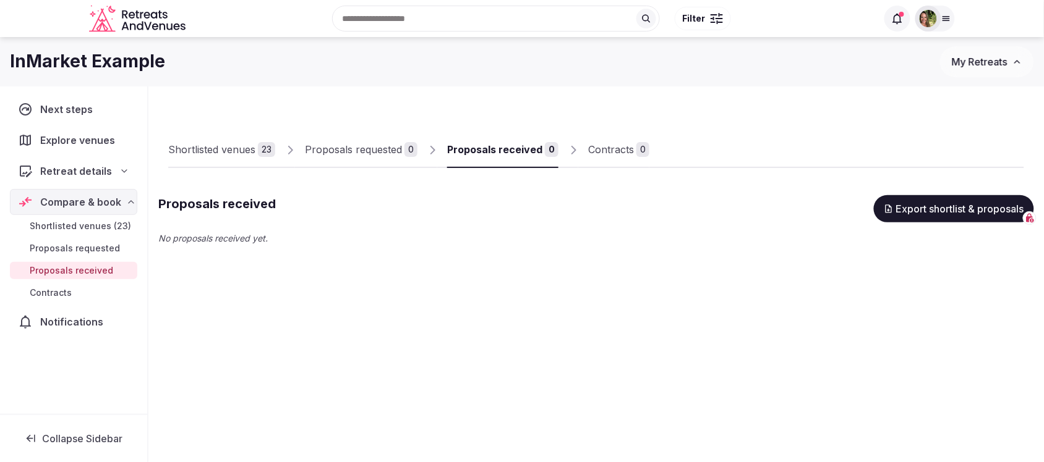
click at [338, 155] on div "Proposals requested" at bounding box center [353, 149] width 97 height 15
click at [978, 58] on span "My Retreats" at bounding box center [980, 62] width 56 height 12
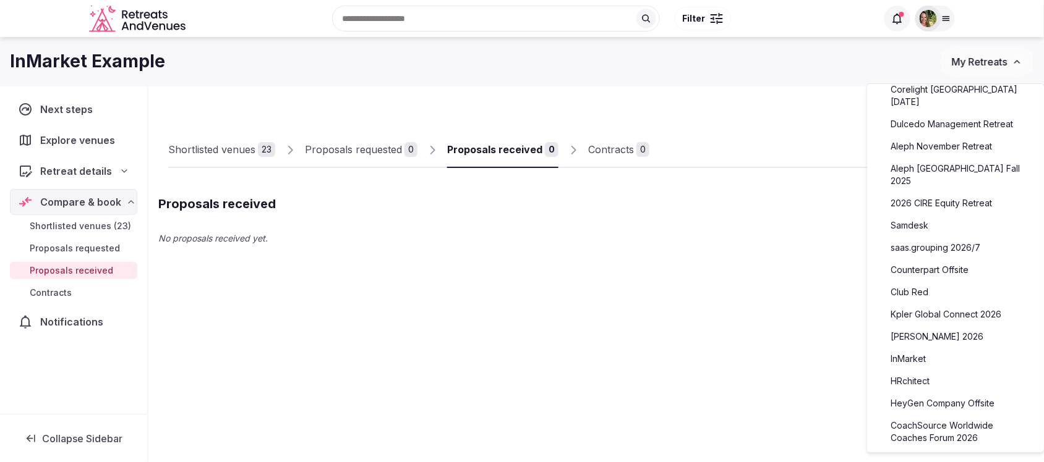
scroll to position [155, 0]
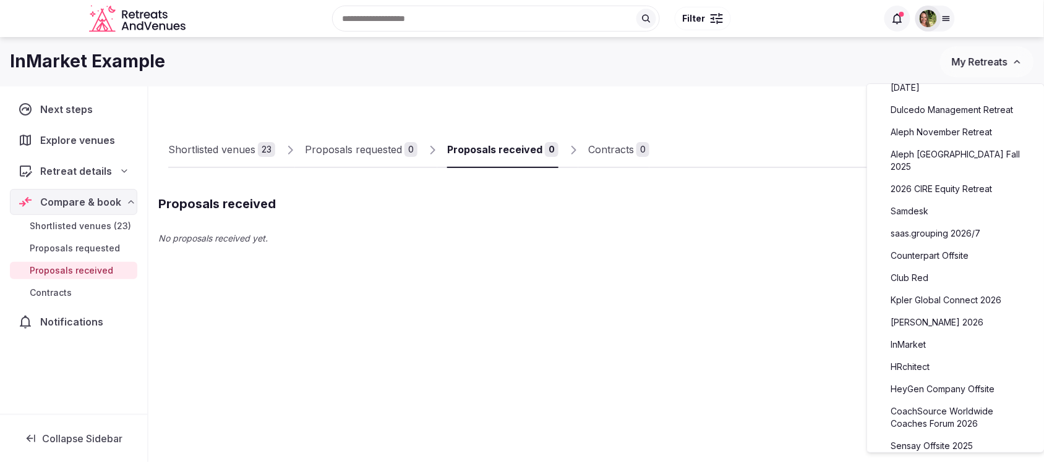
click at [911, 335] on link "InMarket" at bounding box center [955, 345] width 152 height 20
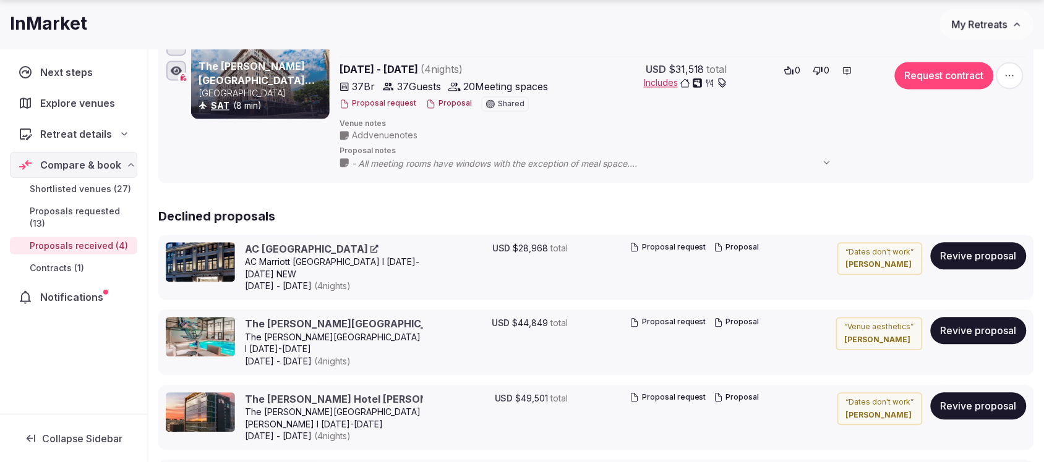
scroll to position [696, 0]
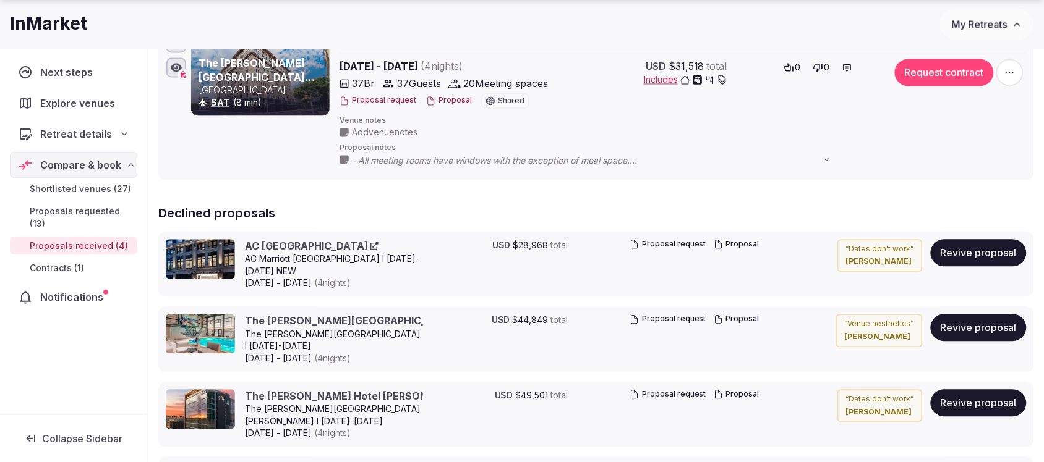
click at [975, 320] on button "Revive proposal" at bounding box center [979, 328] width 96 height 27
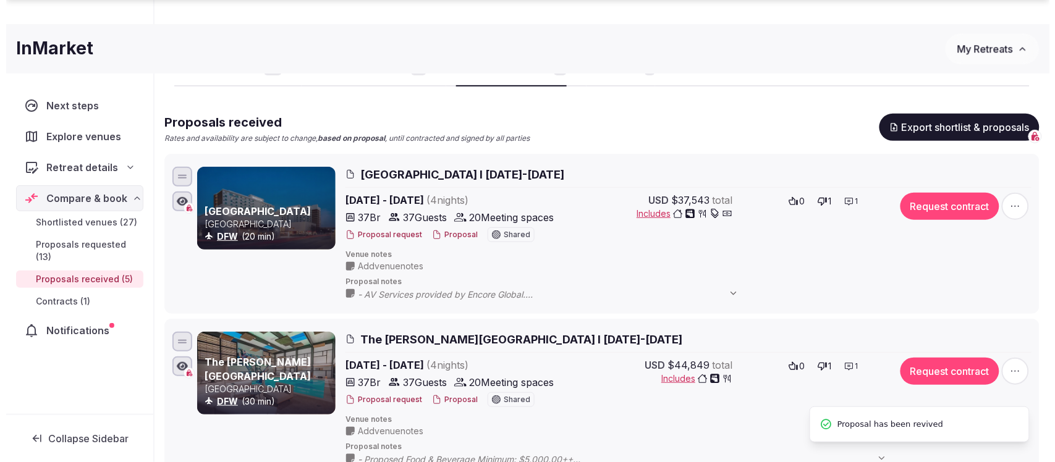
scroll to position [236, 0]
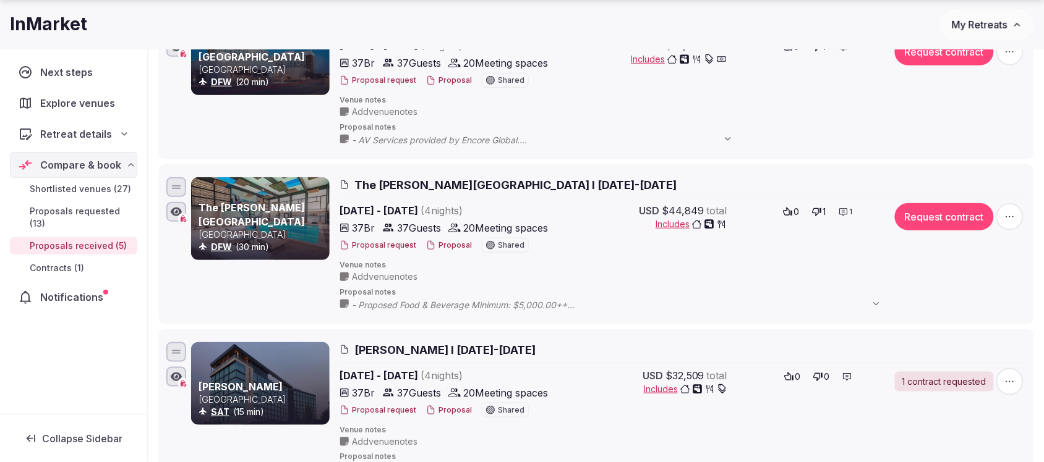
click at [446, 249] on button "Proposal" at bounding box center [449, 246] width 46 height 11
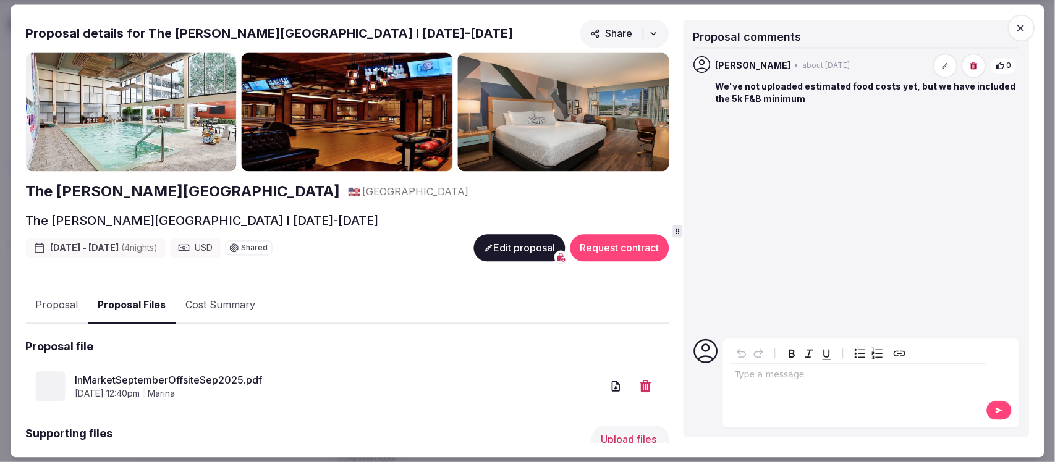
click at [139, 304] on button "Proposal Files" at bounding box center [132, 306] width 88 height 36
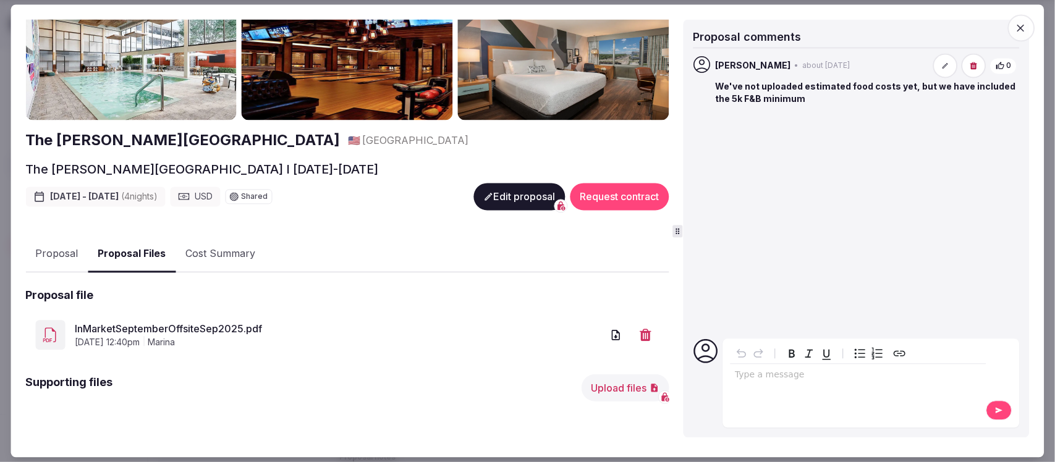
scroll to position [73, 0]
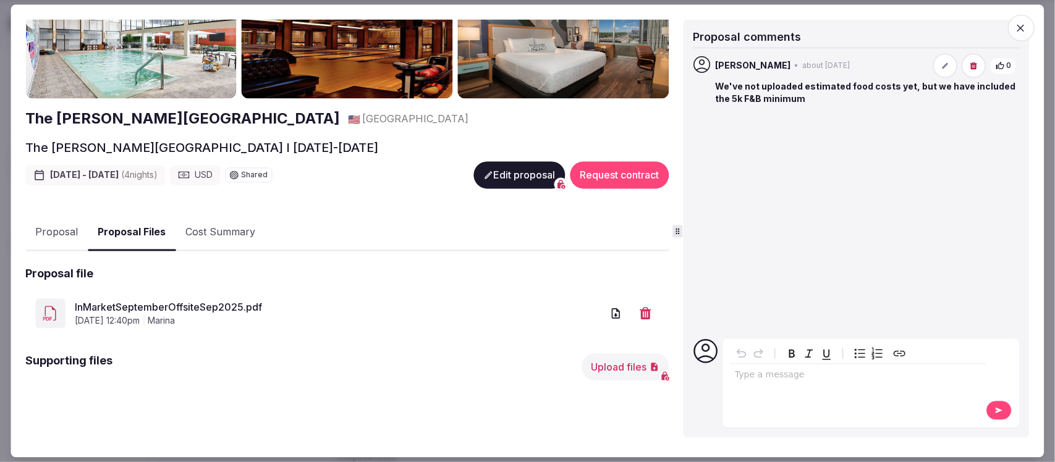
click at [246, 304] on link "InMarketSeptemberOffsiteSep2025.pdf" at bounding box center [338, 307] width 527 height 15
